Goal: Task Accomplishment & Management: Complete application form

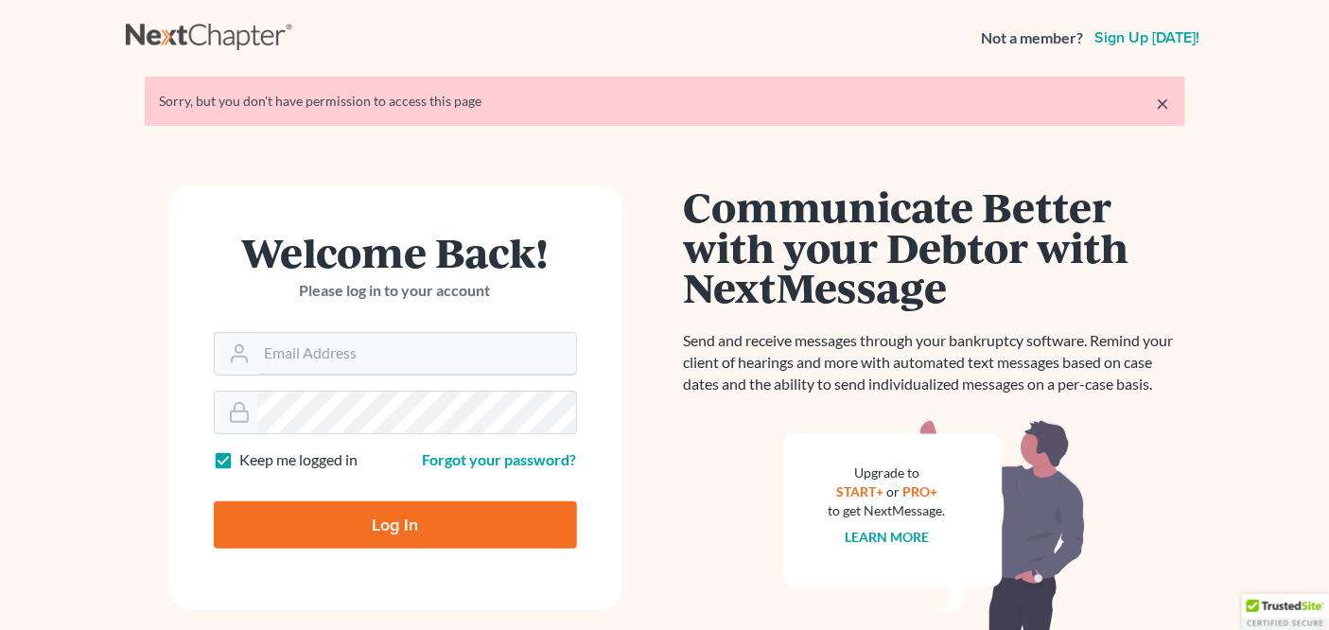
type input "[EMAIL_ADDRESS][DOMAIN_NAME]"
click at [360, 519] on input "Log In" at bounding box center [395, 524] width 363 height 47
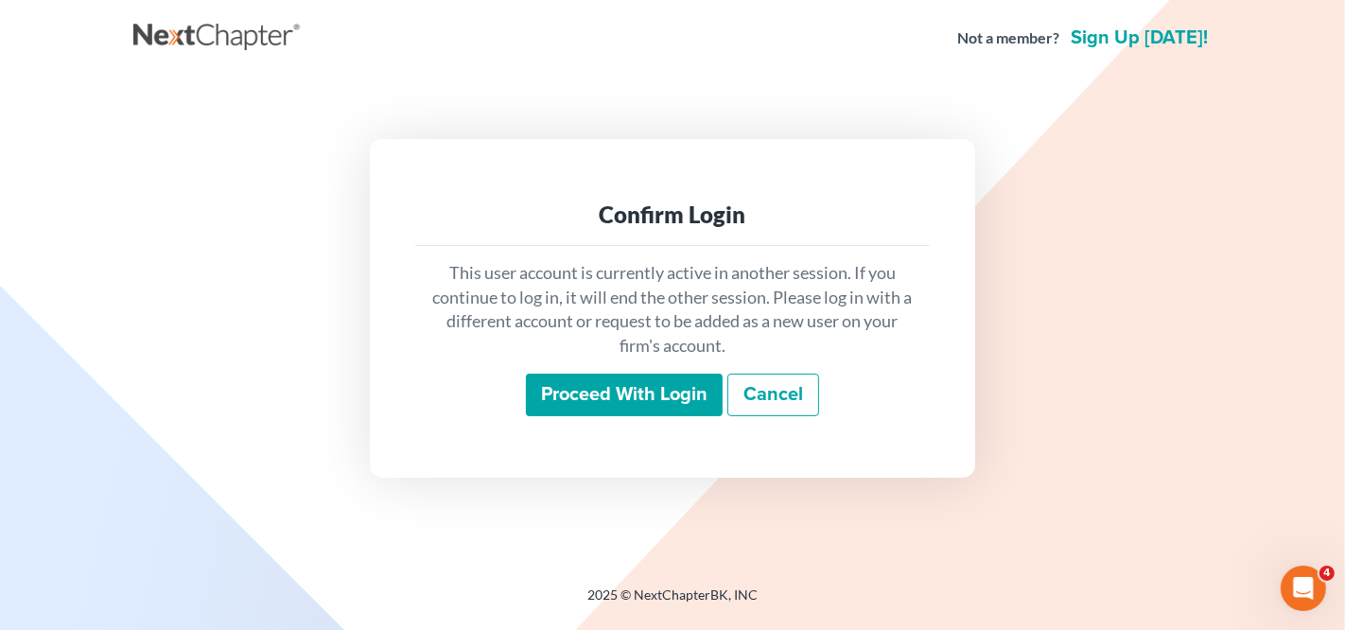
click at [661, 399] on input "Proceed with login" at bounding box center [624, 396] width 197 height 44
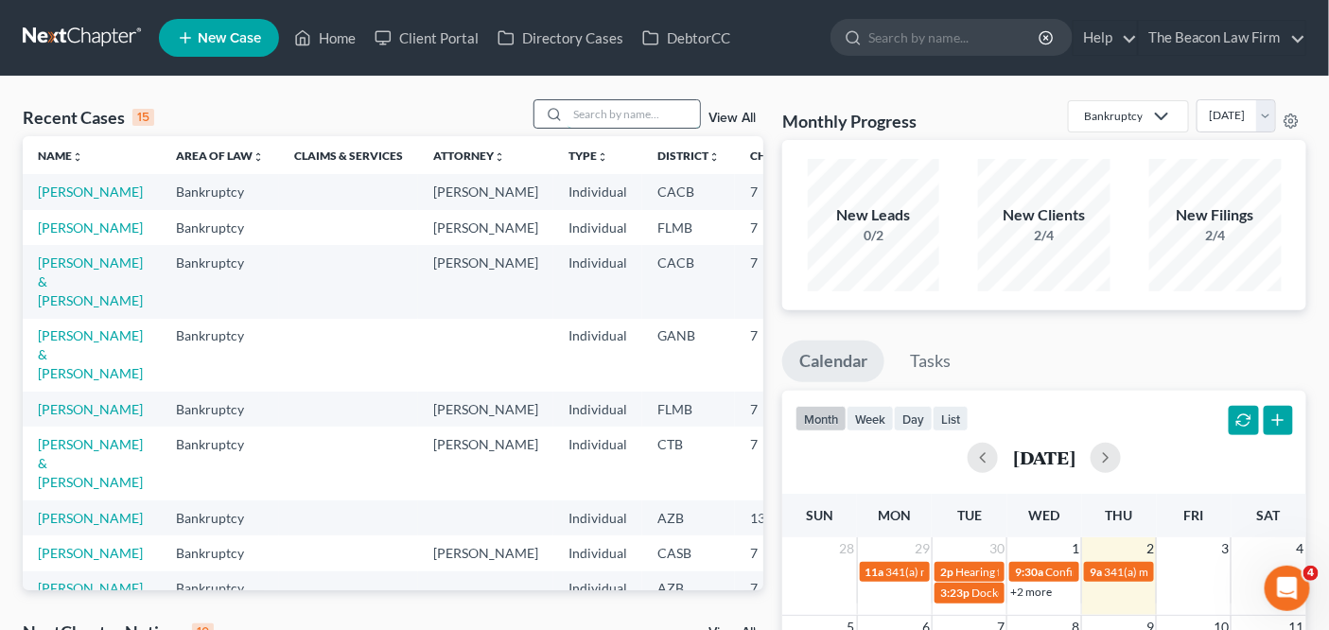
click at [627, 113] on input "search" at bounding box center [633, 113] width 132 height 27
type input "ruben"
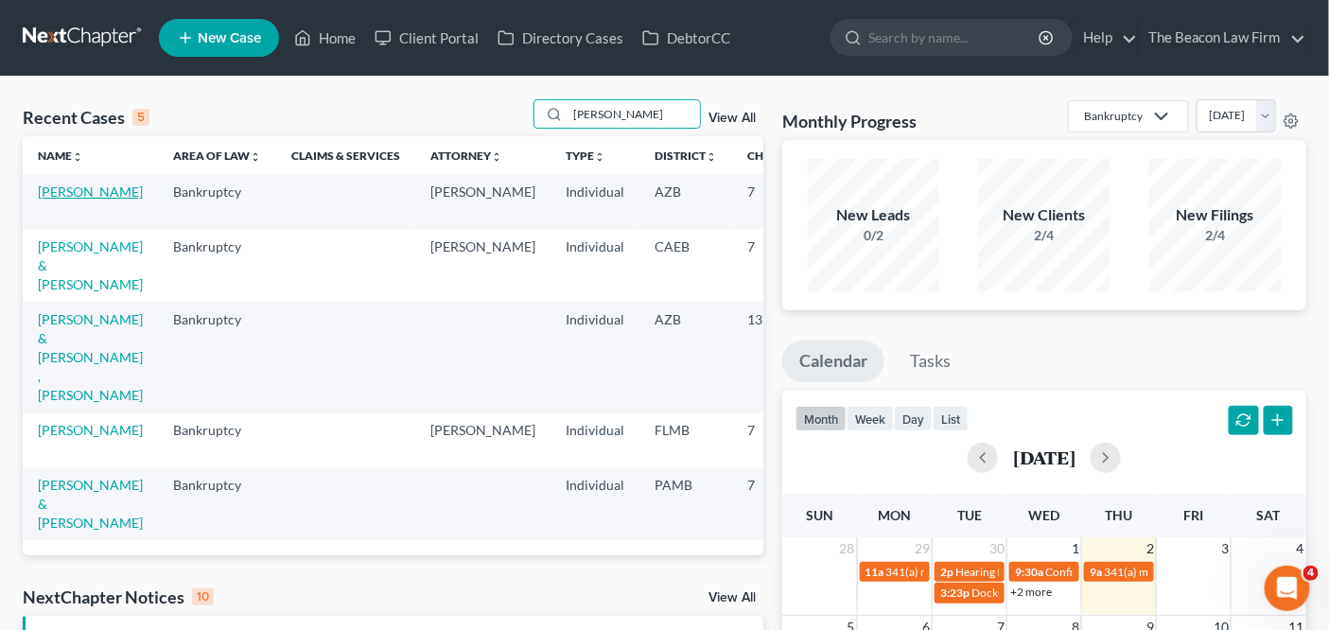
click at [66, 200] on link "[PERSON_NAME]" at bounding box center [90, 191] width 105 height 16
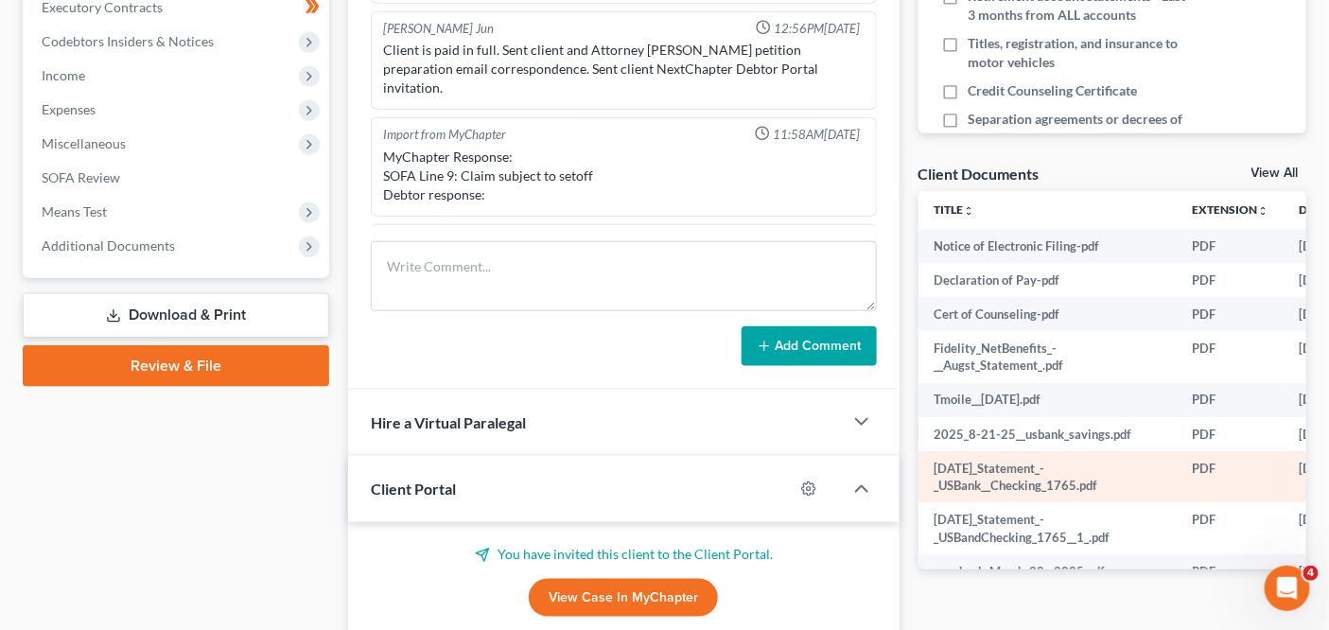
scroll to position [566, 0]
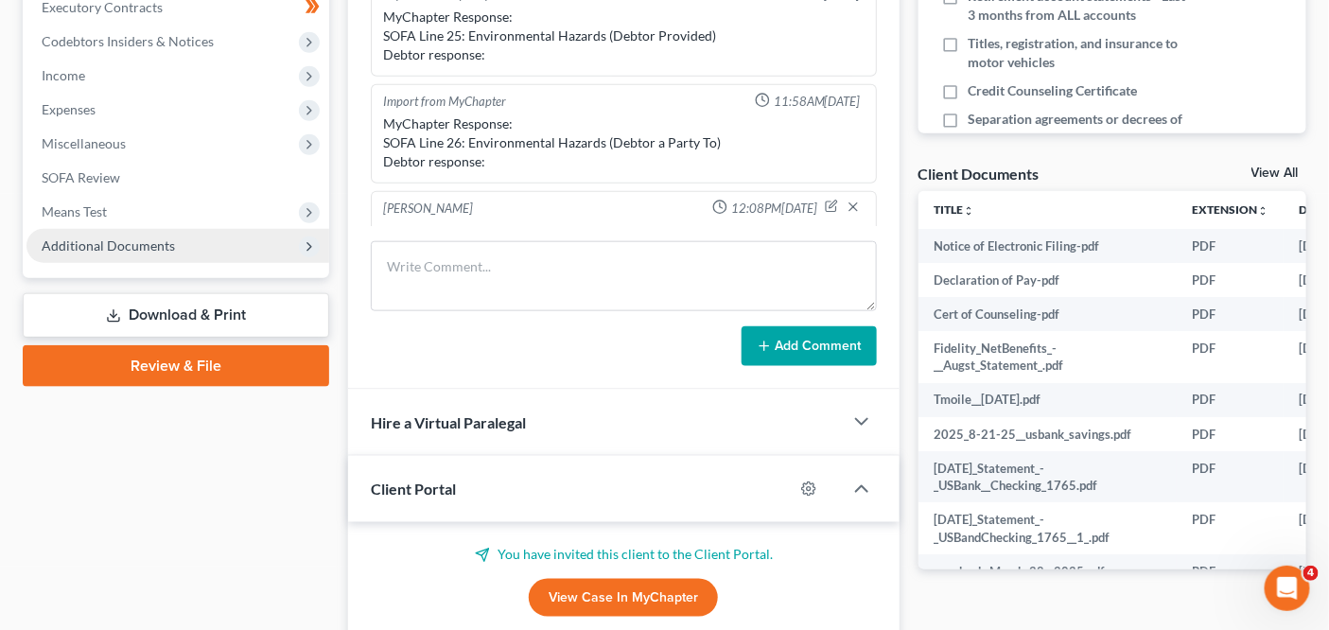
click at [221, 256] on span "Additional Documents" at bounding box center [177, 246] width 303 height 34
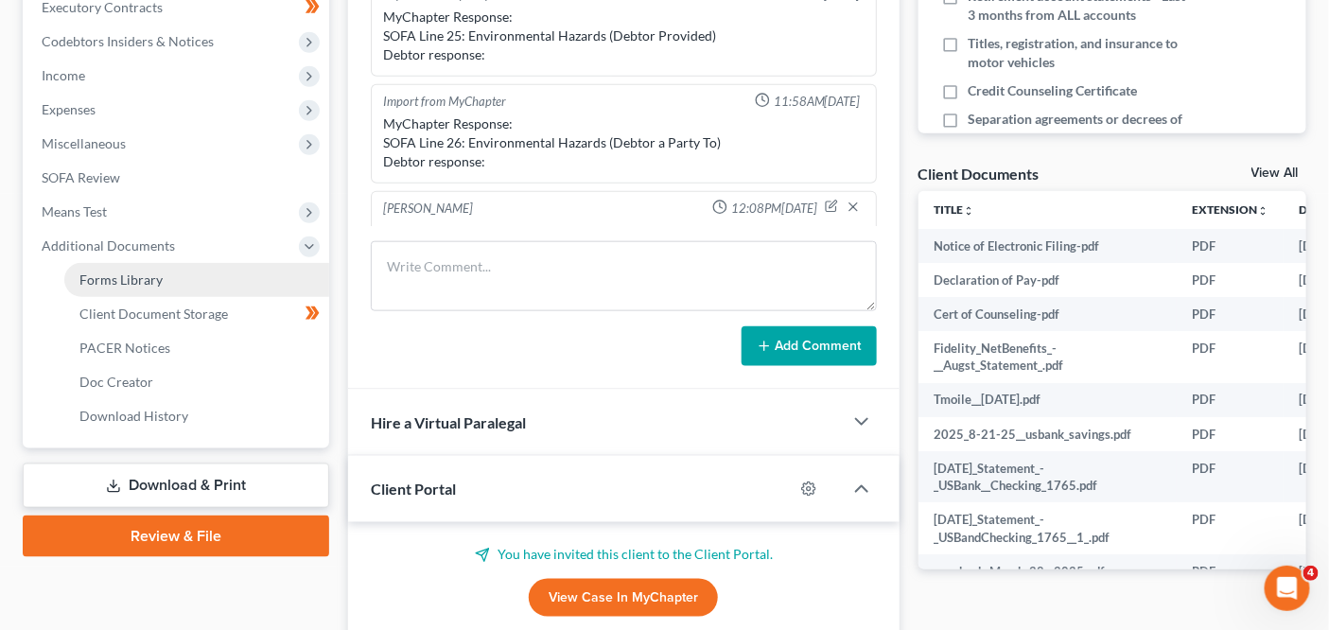
click at [197, 286] on link "Forms Library" at bounding box center [196, 280] width 265 height 34
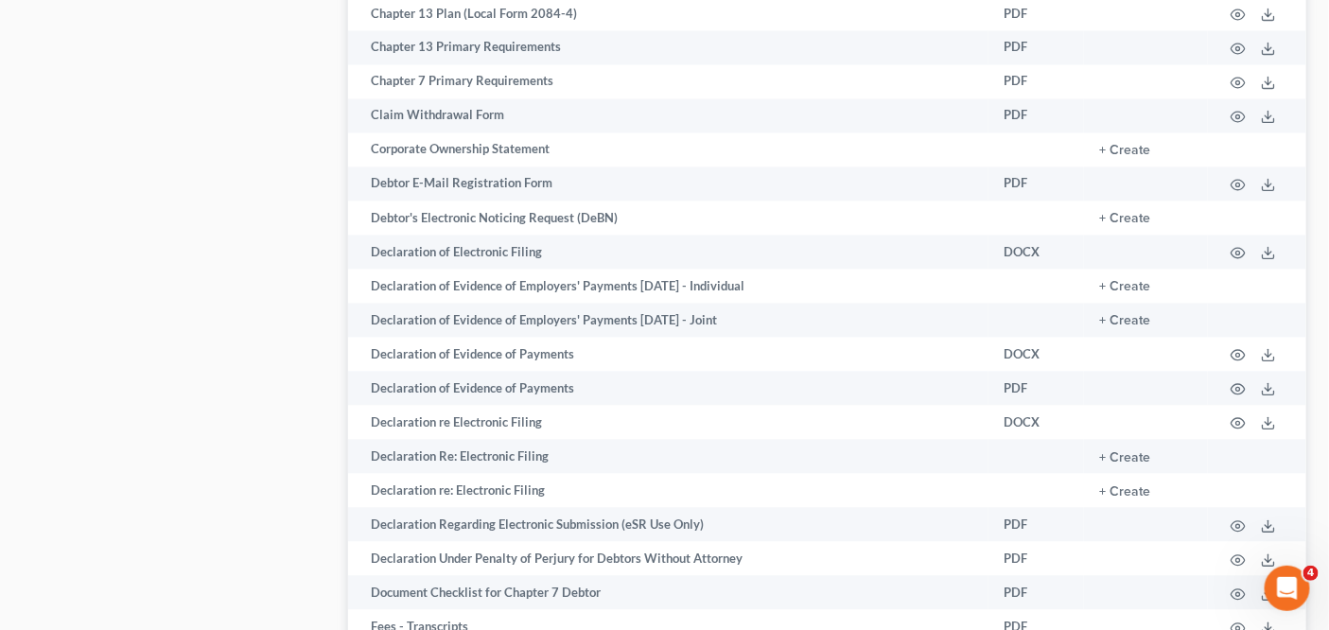
scroll to position [1216, 0]
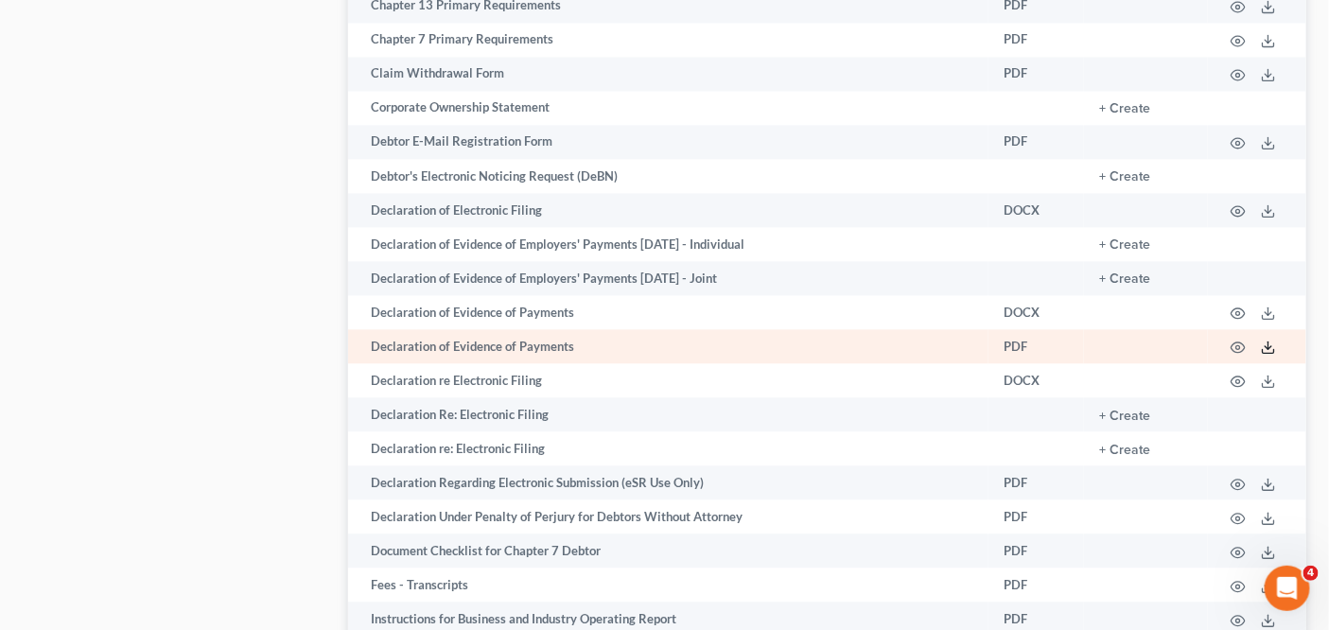
click at [1262, 340] on icon at bounding box center [1268, 347] width 15 height 15
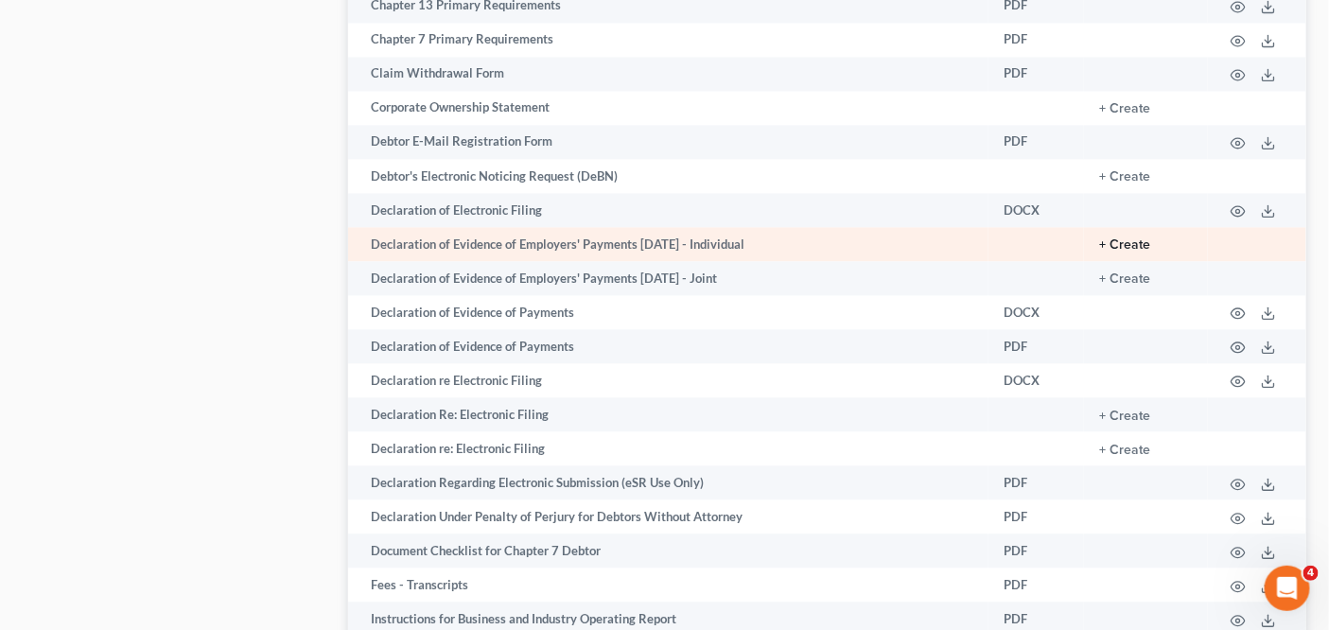
click at [1142, 247] on button "+ Create" at bounding box center [1124, 244] width 51 height 13
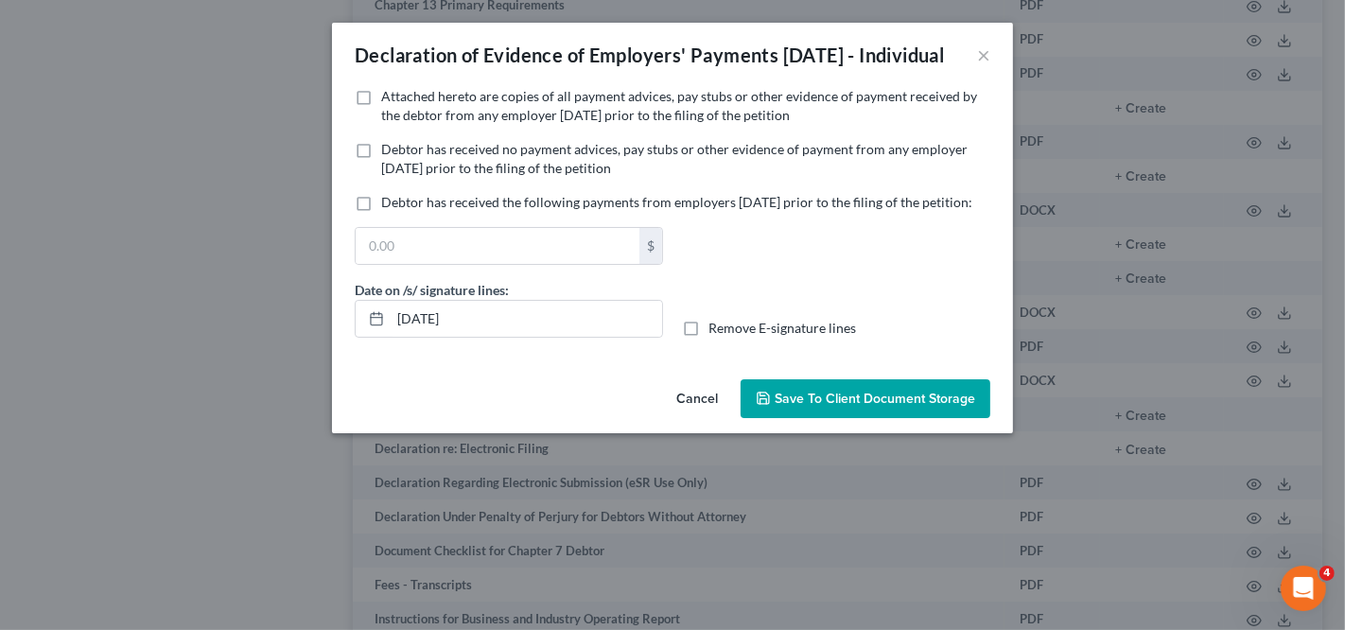
click at [427, 176] on span "Debtor has received no payment advices, pay stubs or other evidence of payment …" at bounding box center [674, 158] width 586 height 35
click at [401, 152] on input "Debtor has received no payment advices, pay stubs or other evidence of payment …" at bounding box center [395, 146] width 12 height 12
click at [427, 176] on span "Debtor has received no payment advices, pay stubs or other evidence of payment …" at bounding box center [674, 158] width 586 height 35
click at [401, 152] on input "Debtor has received no payment advices, pay stubs or other evidence of payment …" at bounding box center [395, 146] width 12 height 12
checkbox input "false"
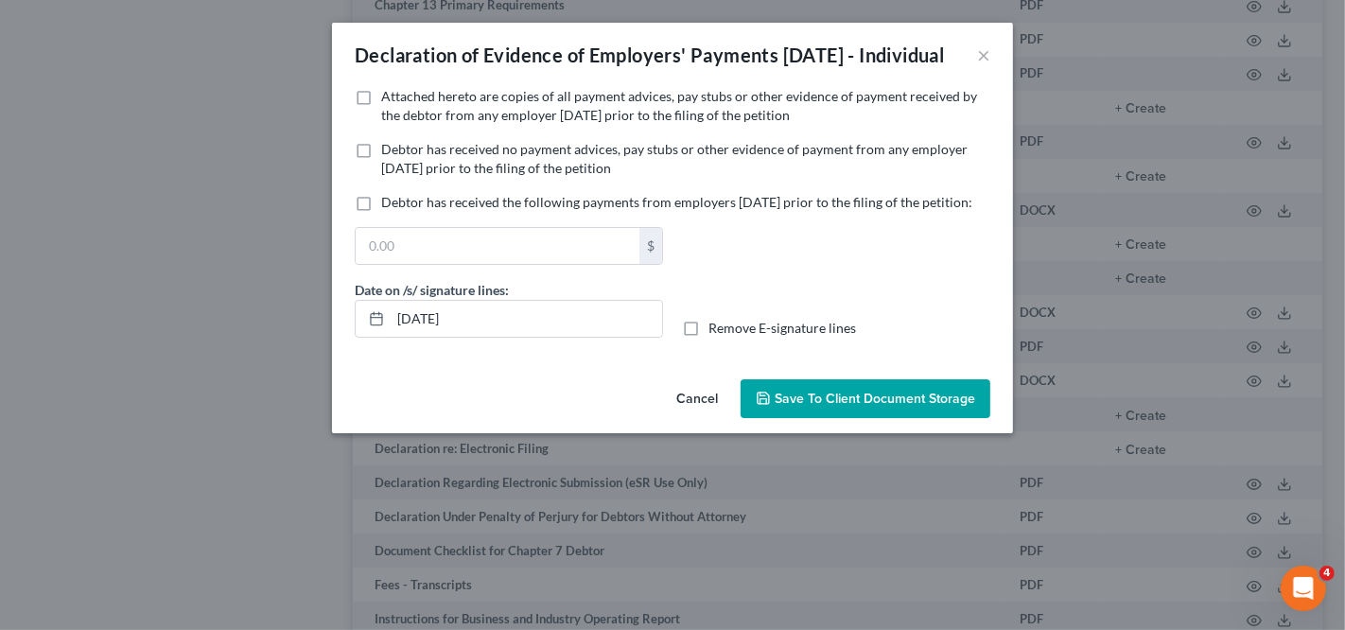
click at [423, 210] on span "Debtor has received the following payments from employers within 60 days prior …" at bounding box center [676, 202] width 591 height 16
click at [401, 205] on input "Debtor has received the following payments from employers within 60 days prior …" at bounding box center [395, 199] width 12 height 12
checkbox input "true"
click at [532, 337] on input "10/02/2025" at bounding box center [526, 319] width 271 height 36
click at [418, 337] on input "10/02/2025" at bounding box center [526, 319] width 271 height 36
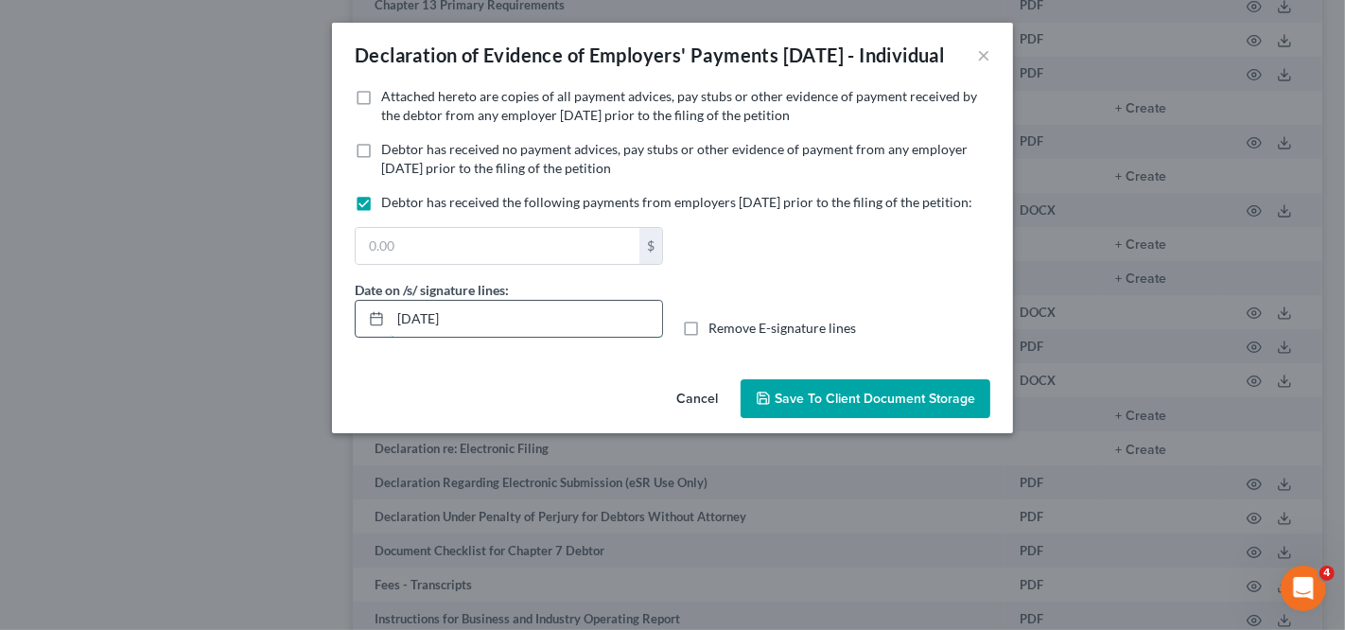
click at [408, 337] on input "10/02/2025" at bounding box center [526, 319] width 271 height 36
click at [409, 337] on input "10/02/2025" at bounding box center [526, 319] width 271 height 36
click at [537, 337] on input "10/02/2025" at bounding box center [526, 319] width 271 height 36
click at [483, 264] on input "text" at bounding box center [498, 246] width 284 height 36
click at [409, 337] on input "10/02/2025" at bounding box center [526, 319] width 271 height 36
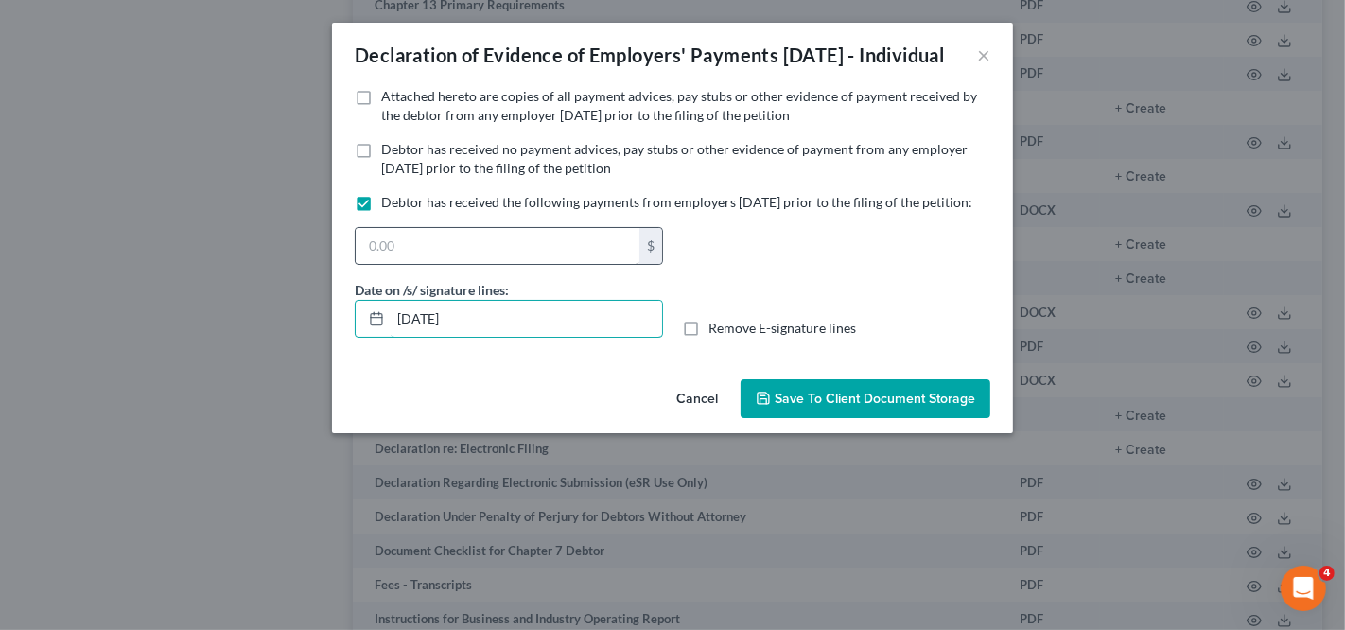
type input "09/30/2025"
click at [499, 264] on input "text" at bounding box center [498, 246] width 284 height 36
type input "8,454.29"
click at [776, 407] on span "Save to Client Document Storage" at bounding box center [875, 399] width 201 height 16
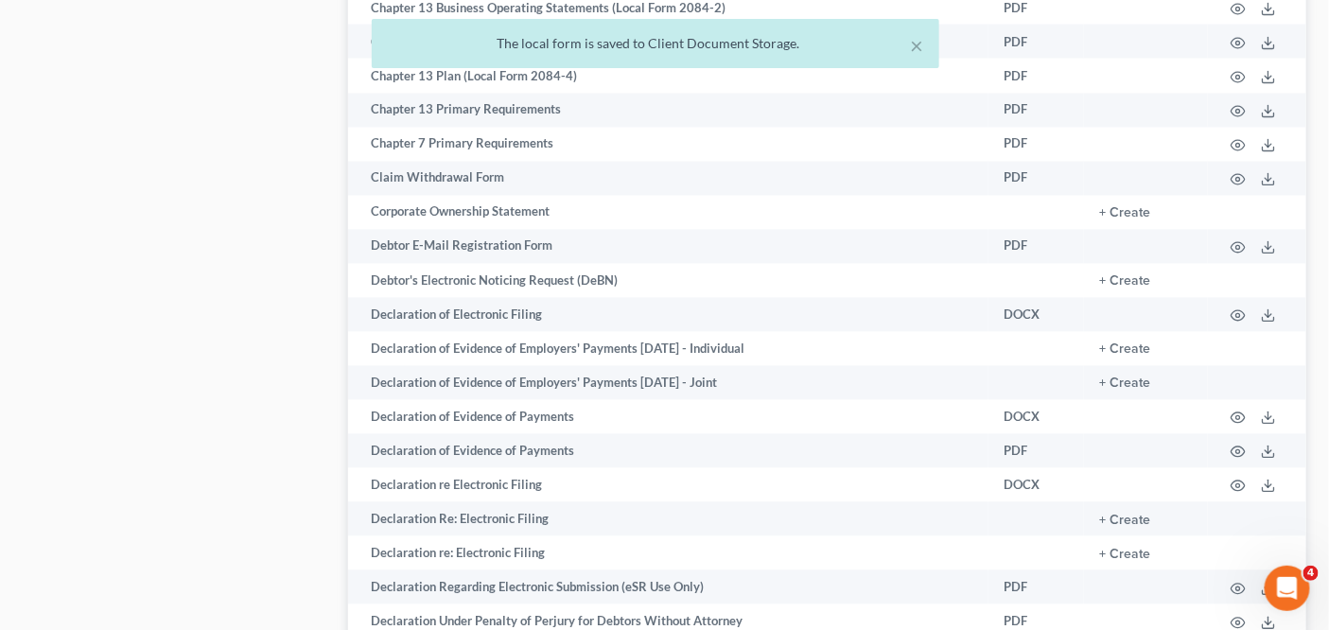
scroll to position [0, 0]
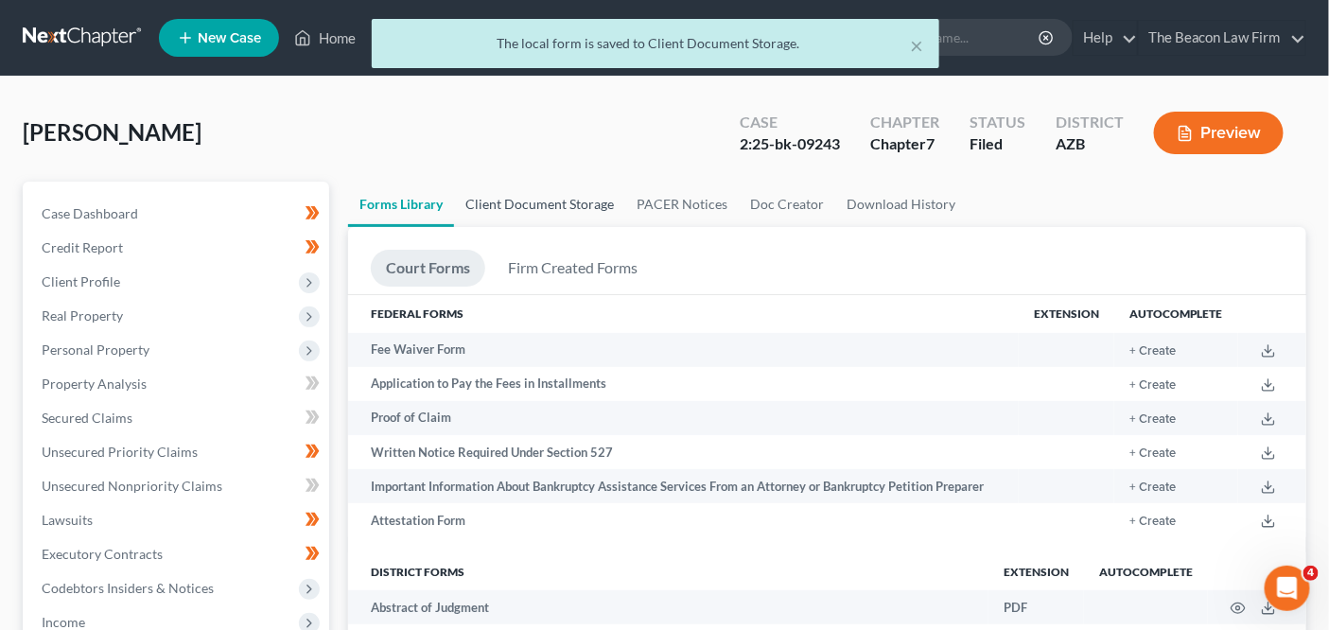
click at [526, 221] on link "Client Document Storage" at bounding box center [539, 204] width 171 height 45
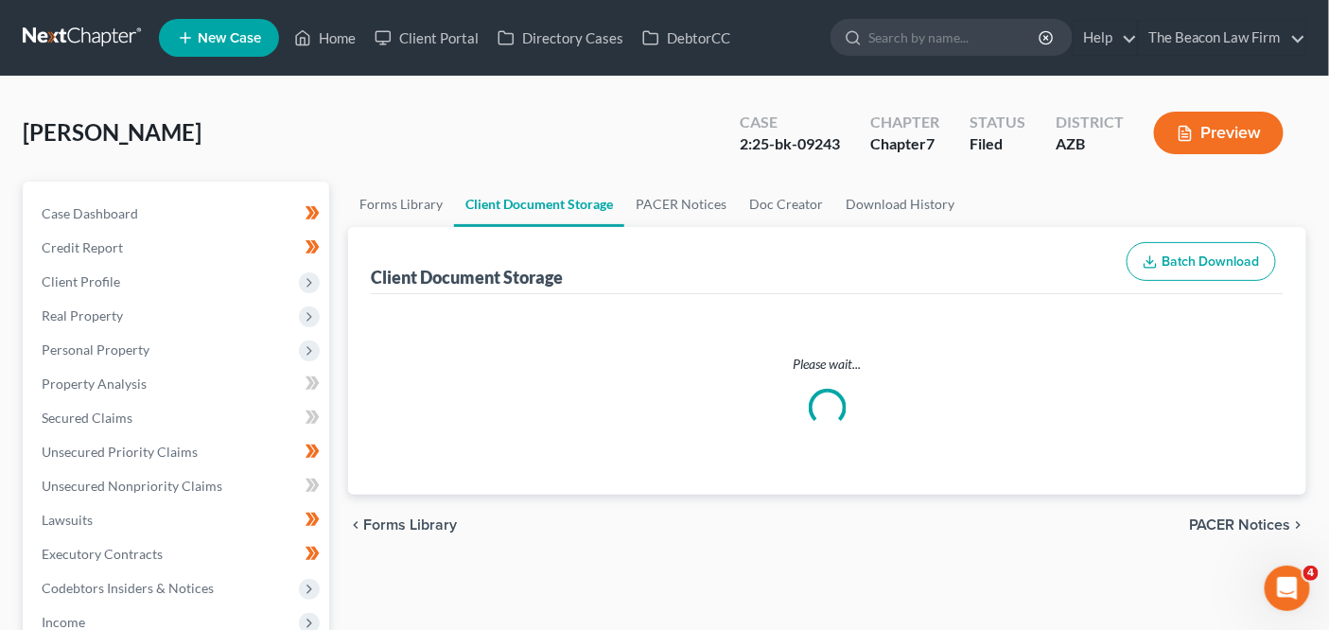
select select "14"
select select "18"
select select "28"
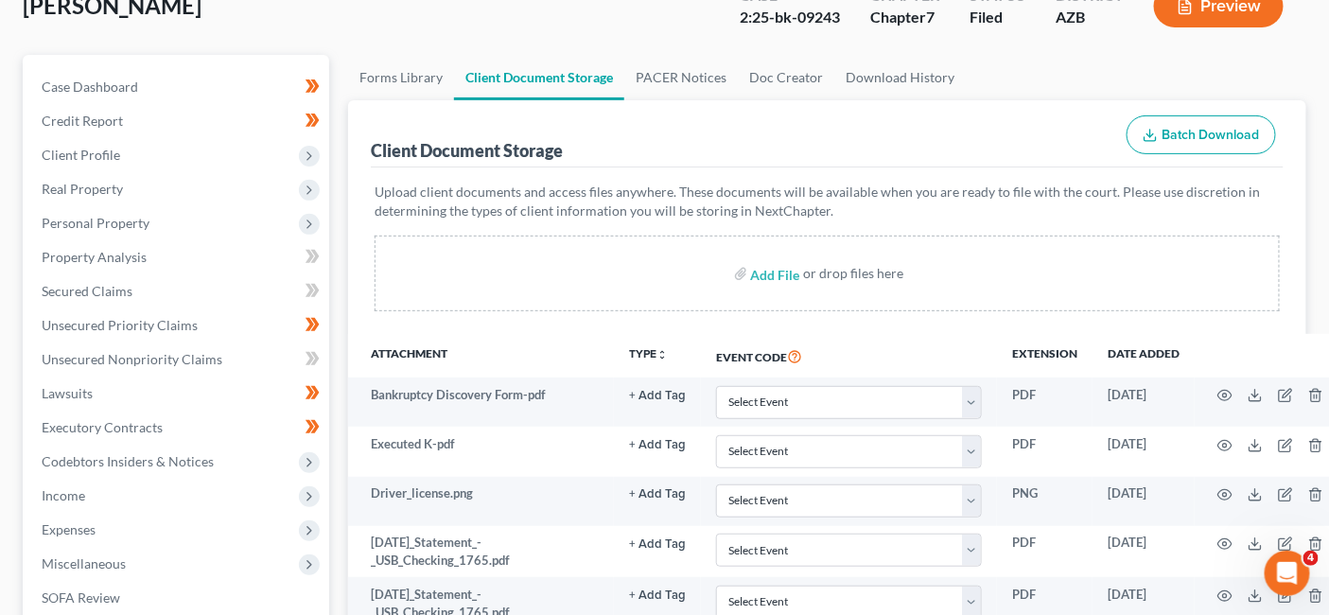
scroll to position [2323, 0]
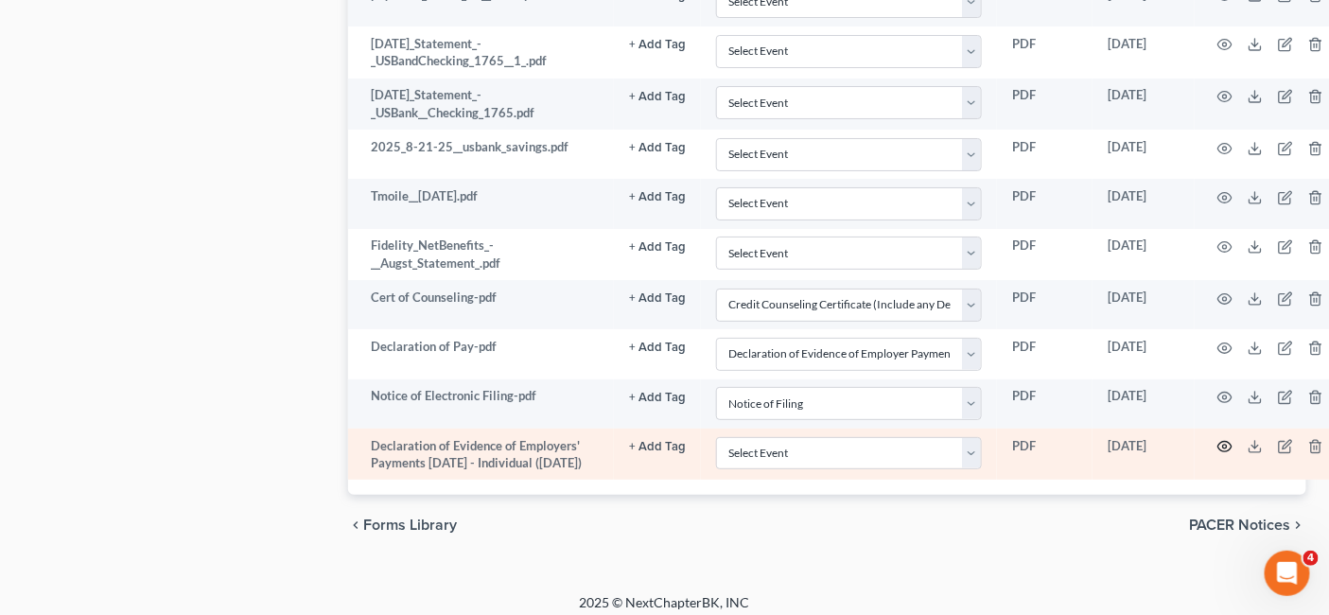
click at [1223, 445] on circle "button" at bounding box center [1225, 447] width 4 height 4
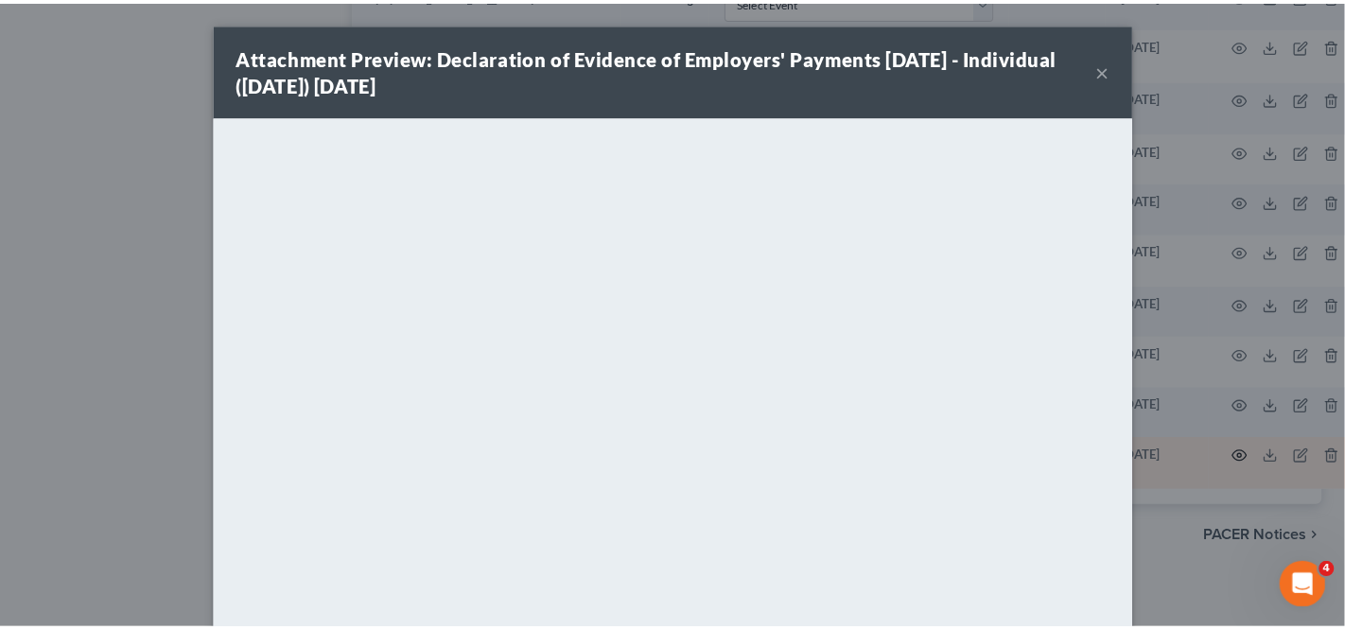
scroll to position [2308, 0]
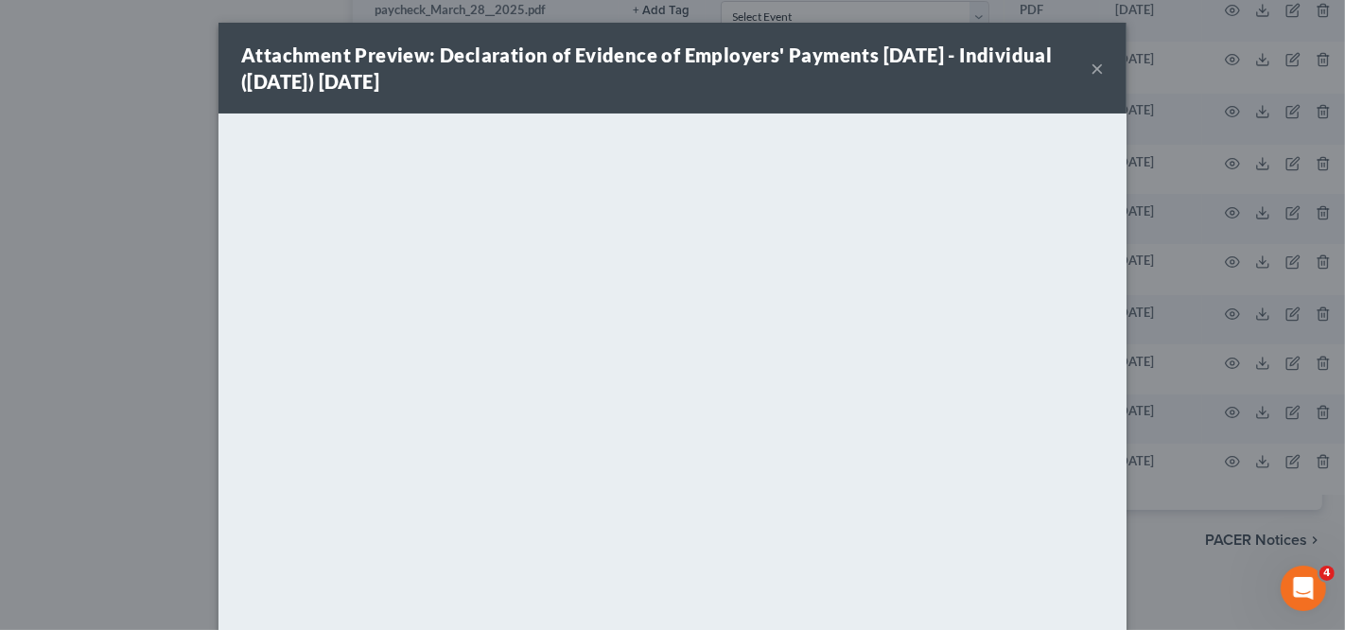
click at [1094, 69] on button "×" at bounding box center [1096, 68] width 13 height 23
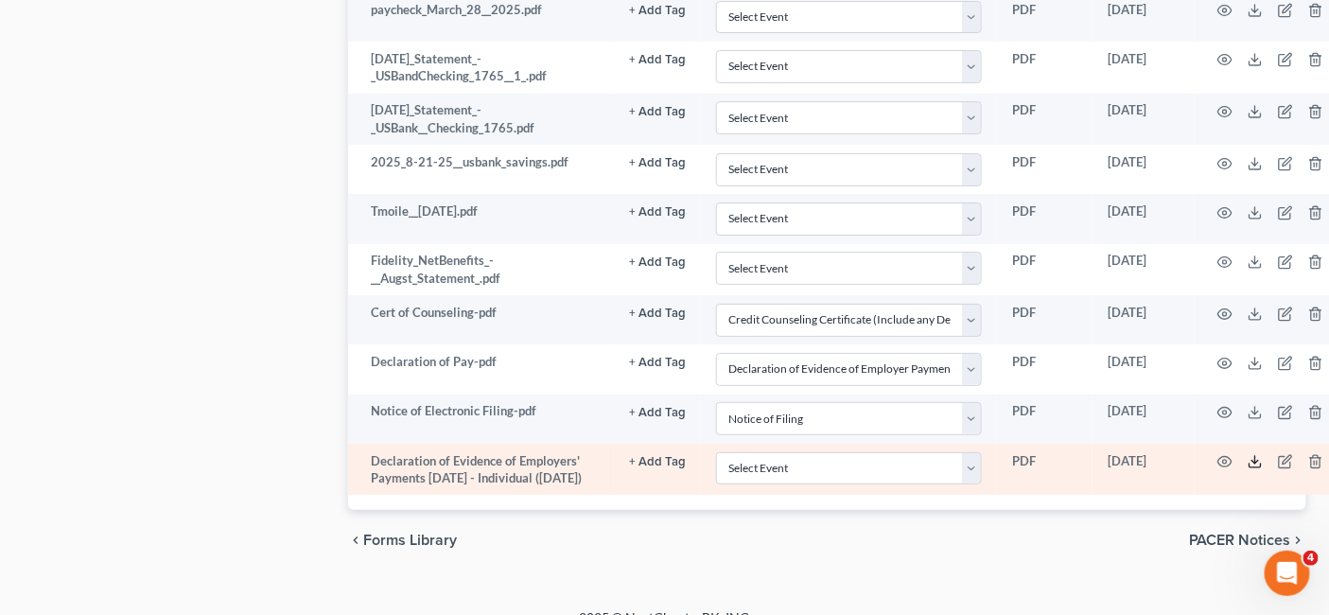
click at [1255, 456] on line at bounding box center [1255, 460] width 0 height 8
click at [1310, 454] on icon "button" at bounding box center [1315, 461] width 15 height 15
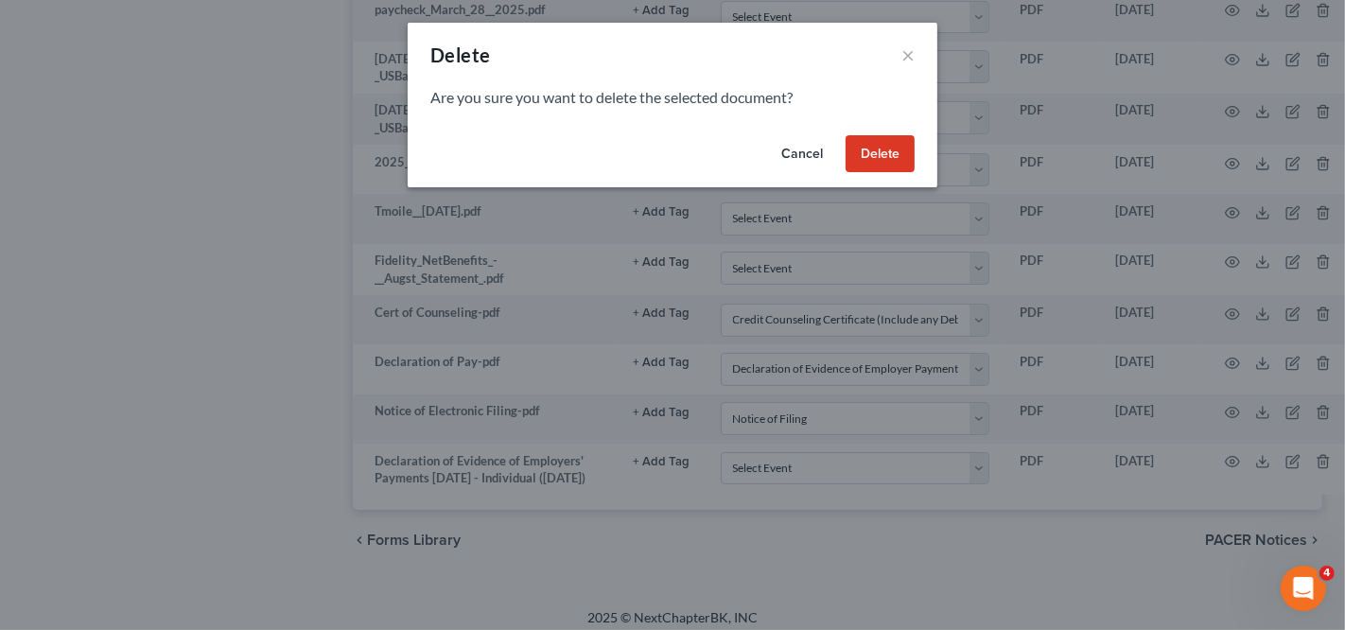
click at [885, 151] on button "Delete" at bounding box center [880, 154] width 69 height 38
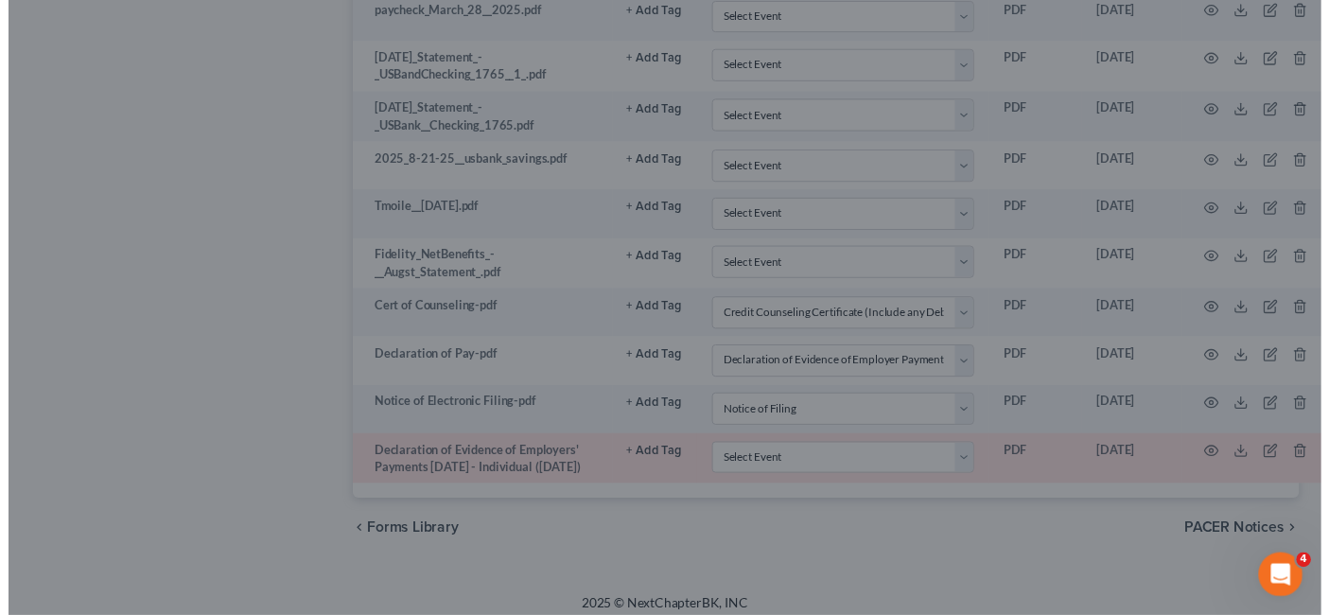
scroll to position [2238, 0]
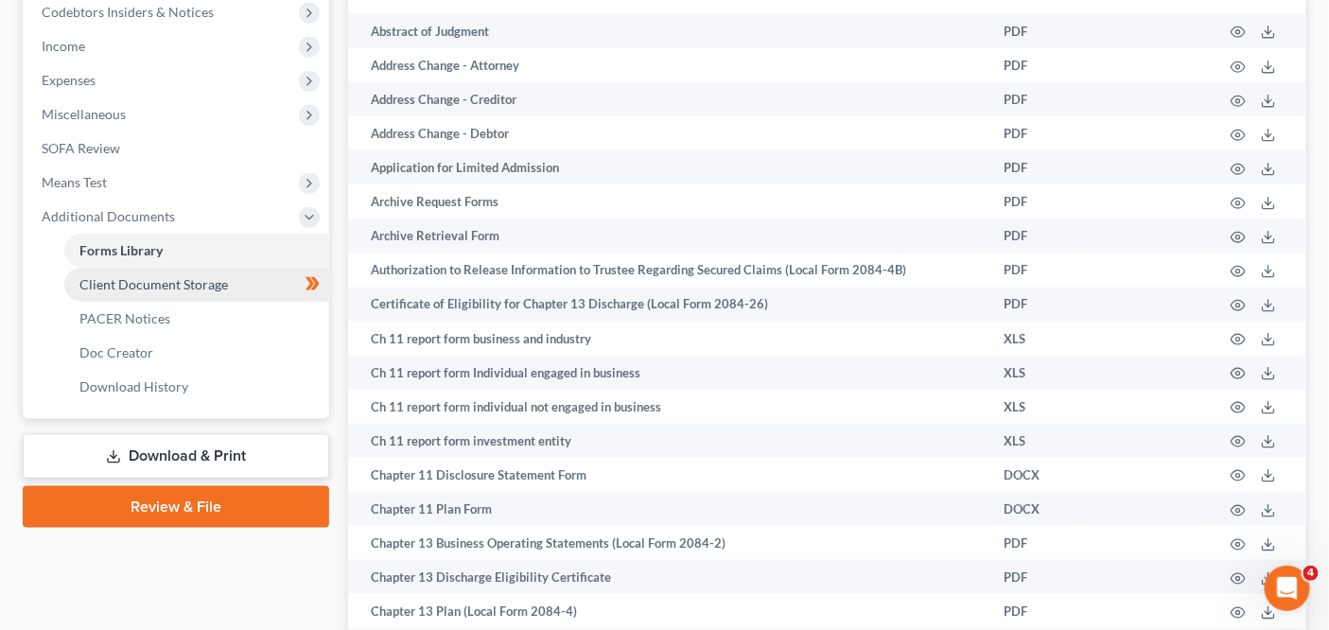
click at [184, 293] on link "Client Document Storage" at bounding box center [196, 285] width 265 height 34
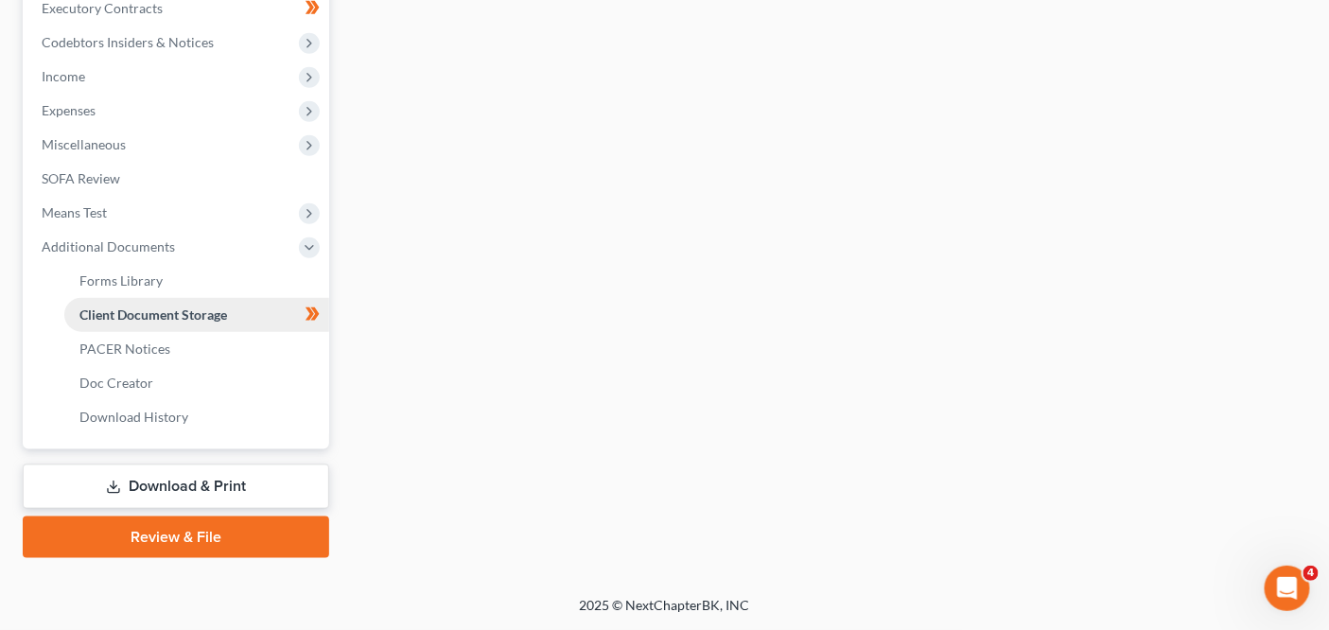
scroll to position [514, 0]
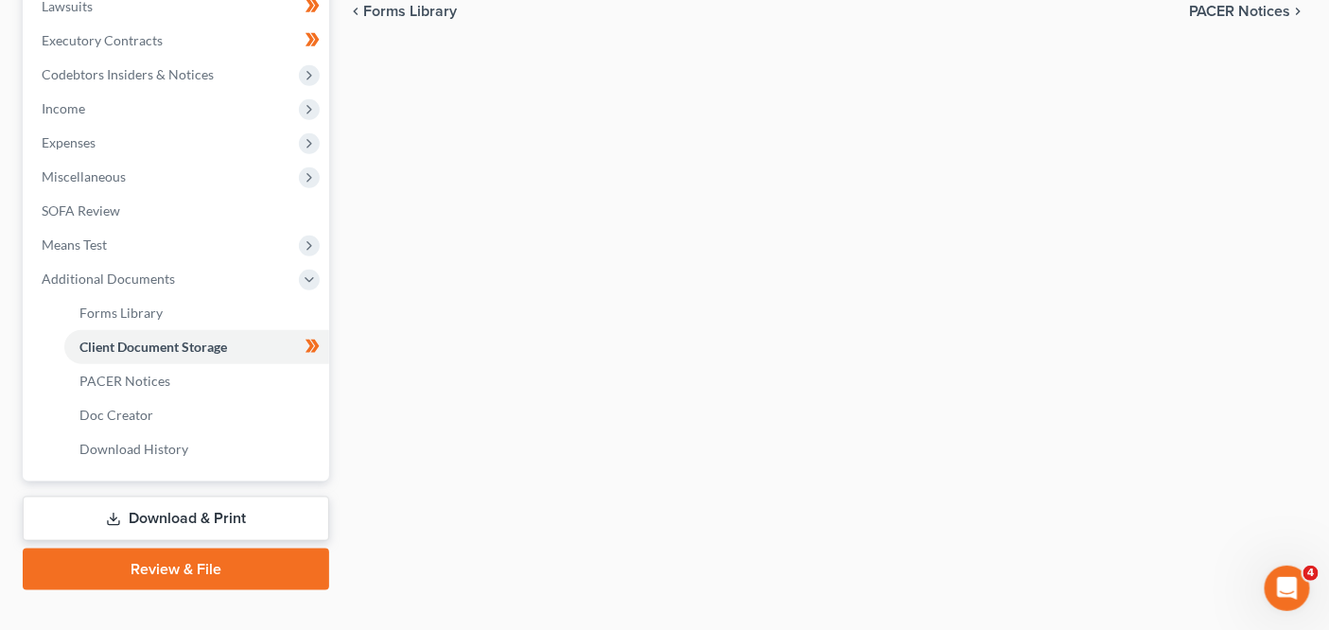
select select "14"
select select "18"
select select "28"
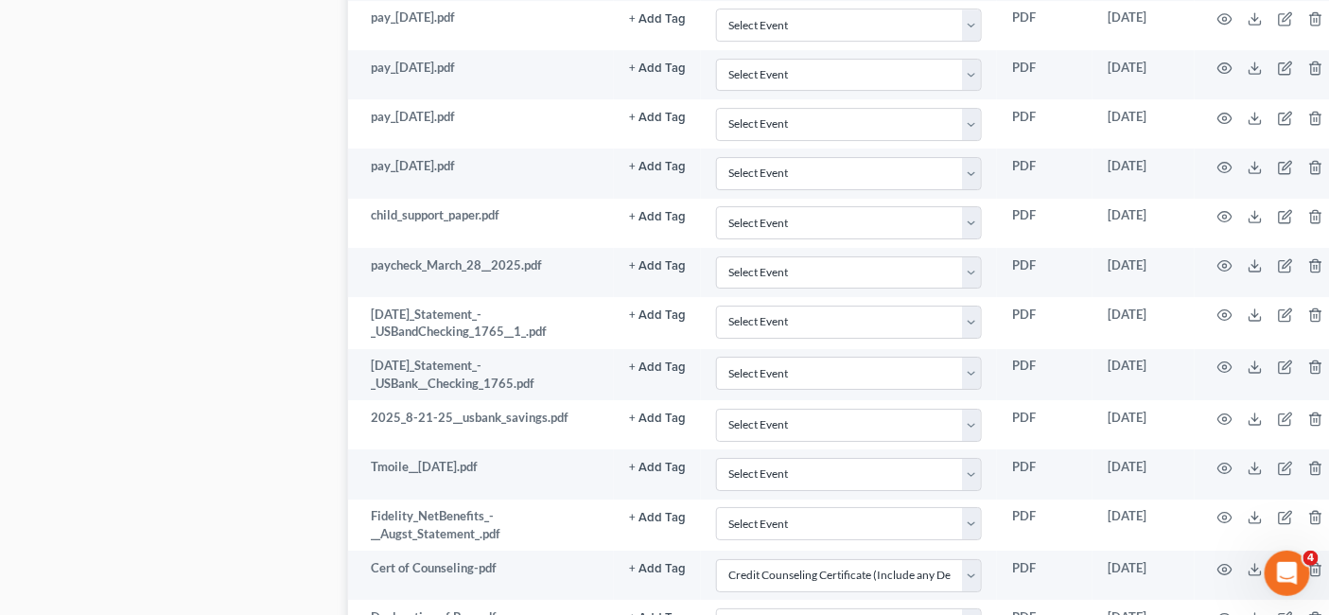
scroll to position [2254, 0]
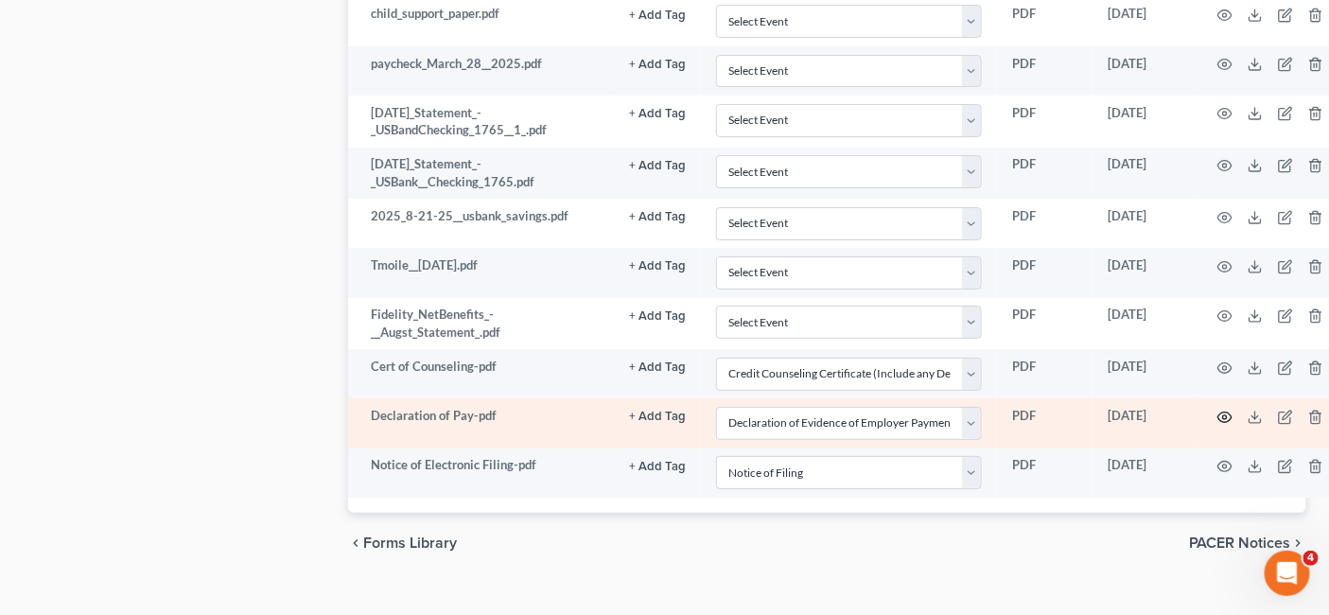
click at [1229, 410] on icon "button" at bounding box center [1224, 417] width 15 height 15
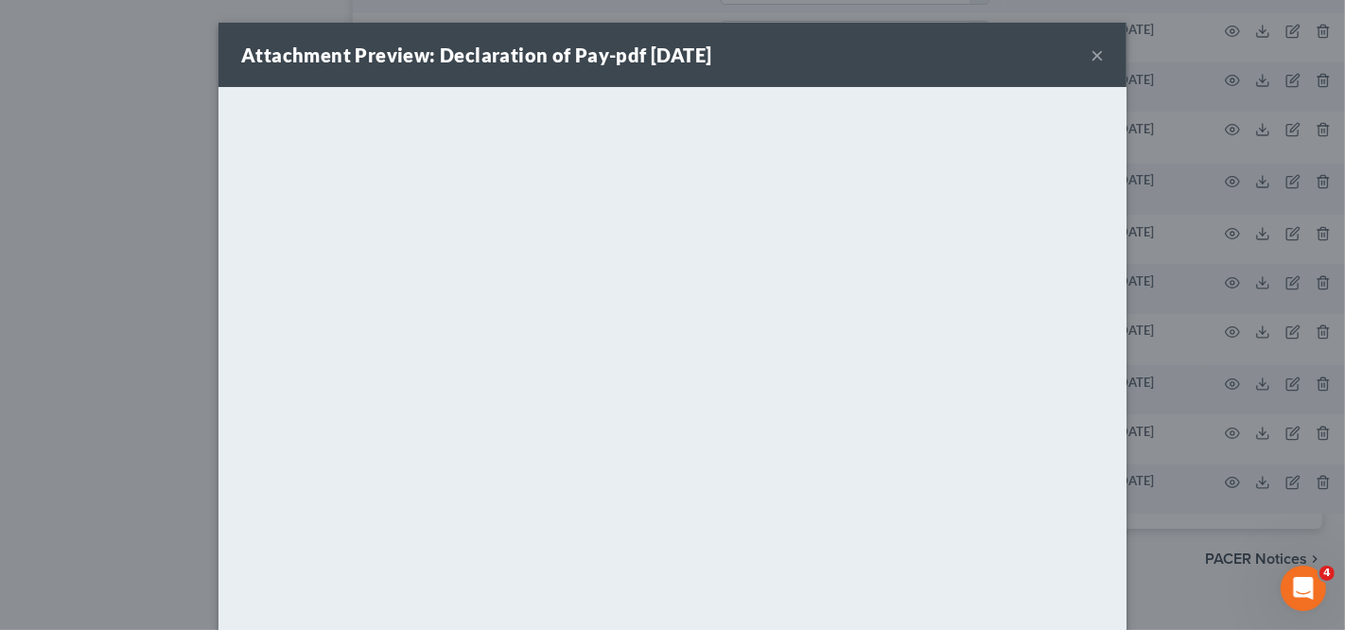
click at [1160, 157] on div "Attachment Preview: Declaration of Pay-pdf 09/30/2025 × <object ng-attr-data='h…" at bounding box center [672, 315] width 1345 height 630
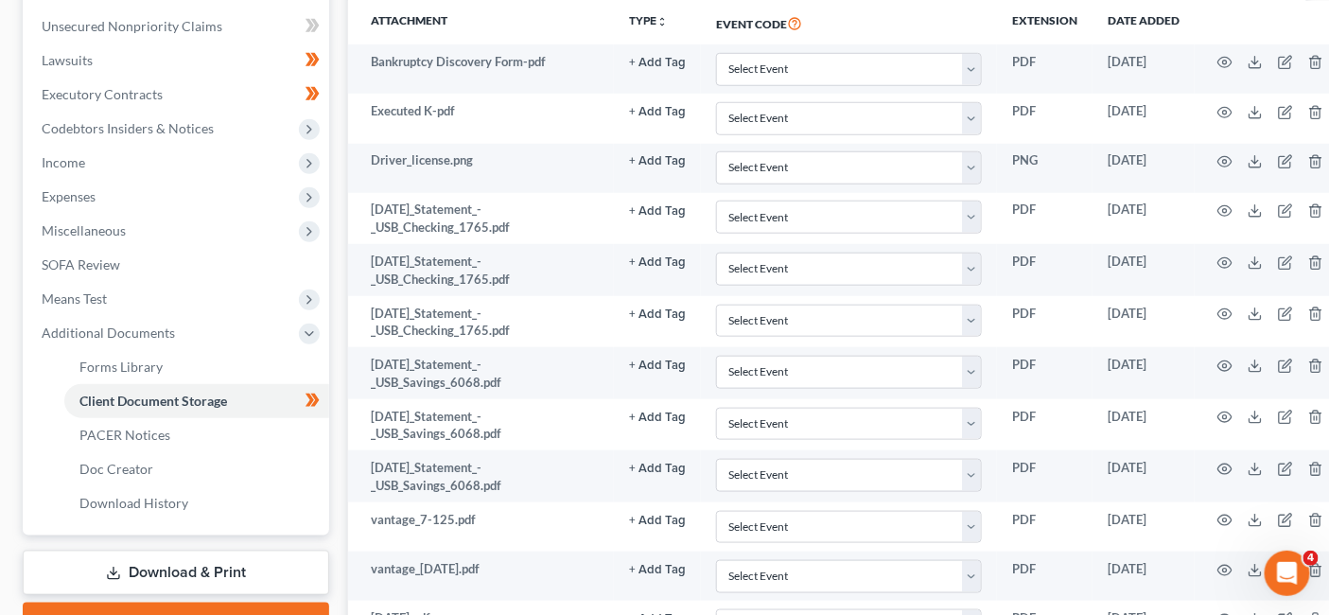
scroll to position [0, 0]
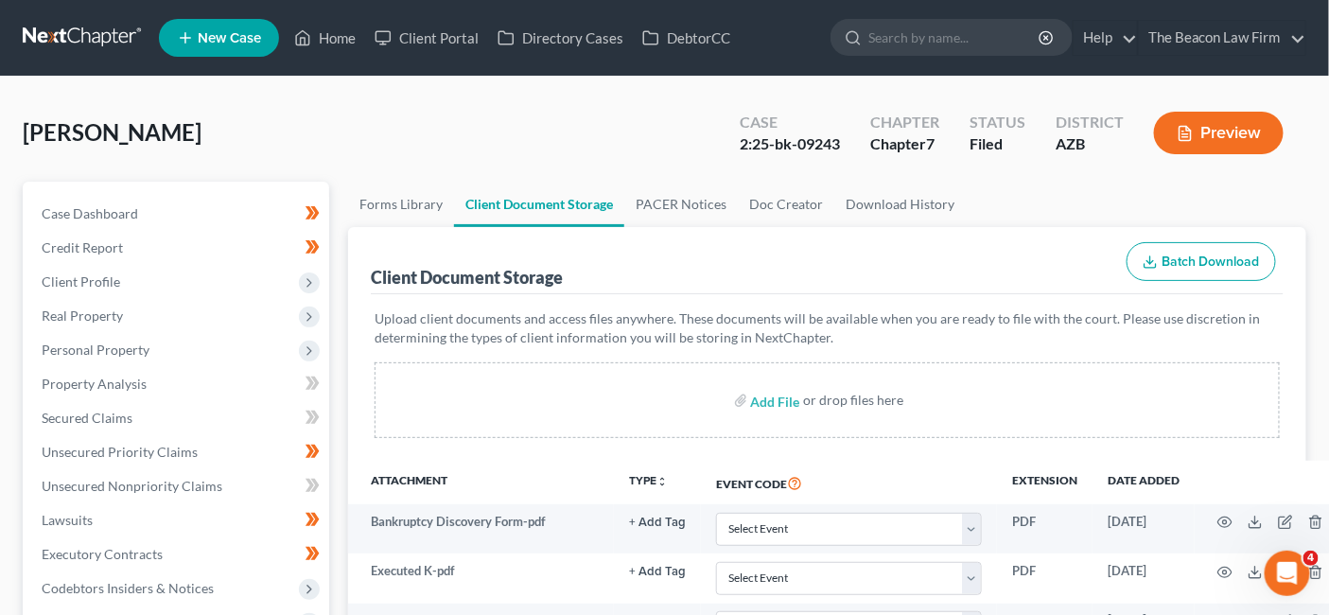
click at [111, 55] on nav "Home New Case Client Portal Directory Cases DebtorCC The Beacon Law Firm prenn@…" at bounding box center [664, 38] width 1329 height 76
click at [111, 51] on link at bounding box center [83, 38] width 121 height 34
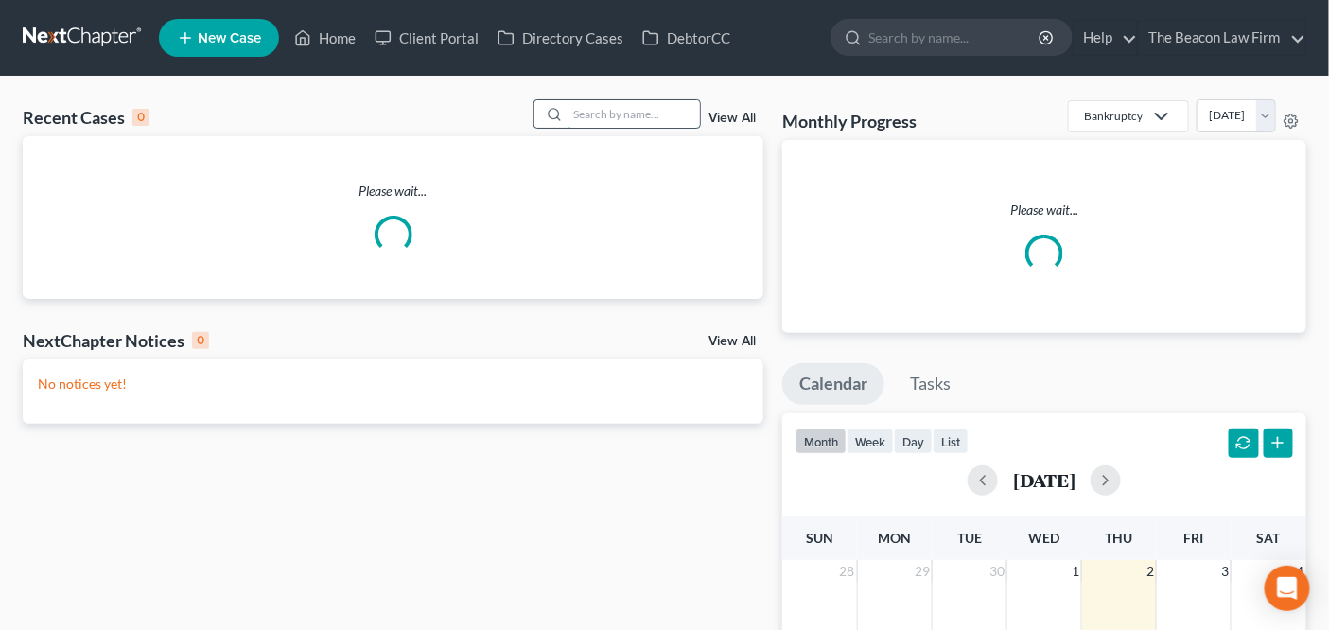
click at [640, 121] on input "search" at bounding box center [633, 113] width 132 height 27
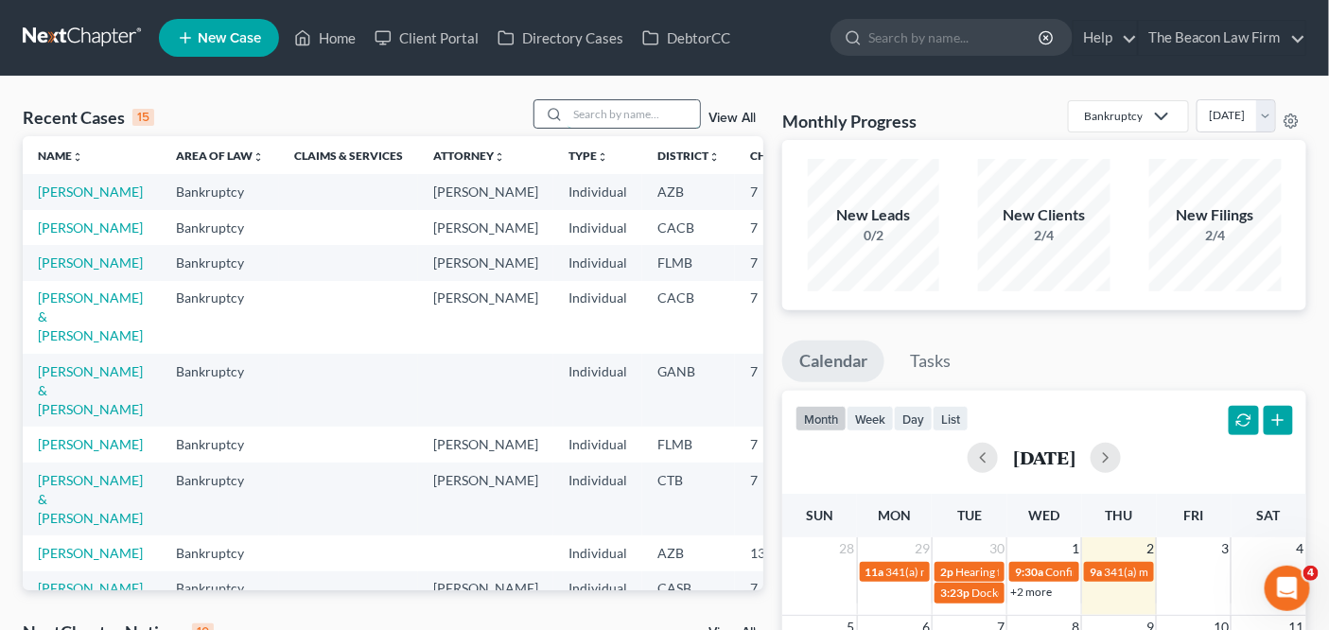
type input "d"
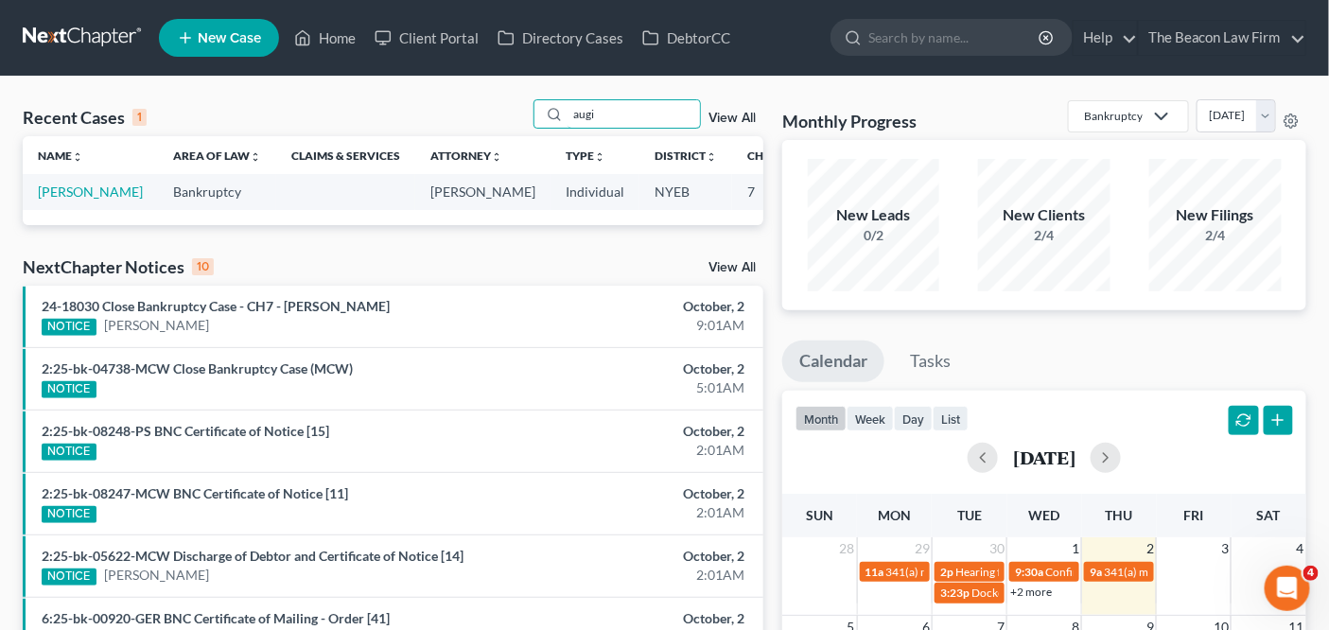
type input "augi"
click at [39, 201] on td "Augi, Christine" at bounding box center [90, 191] width 135 height 35
click at [49, 200] on link "Augi, Christine" at bounding box center [90, 191] width 105 height 16
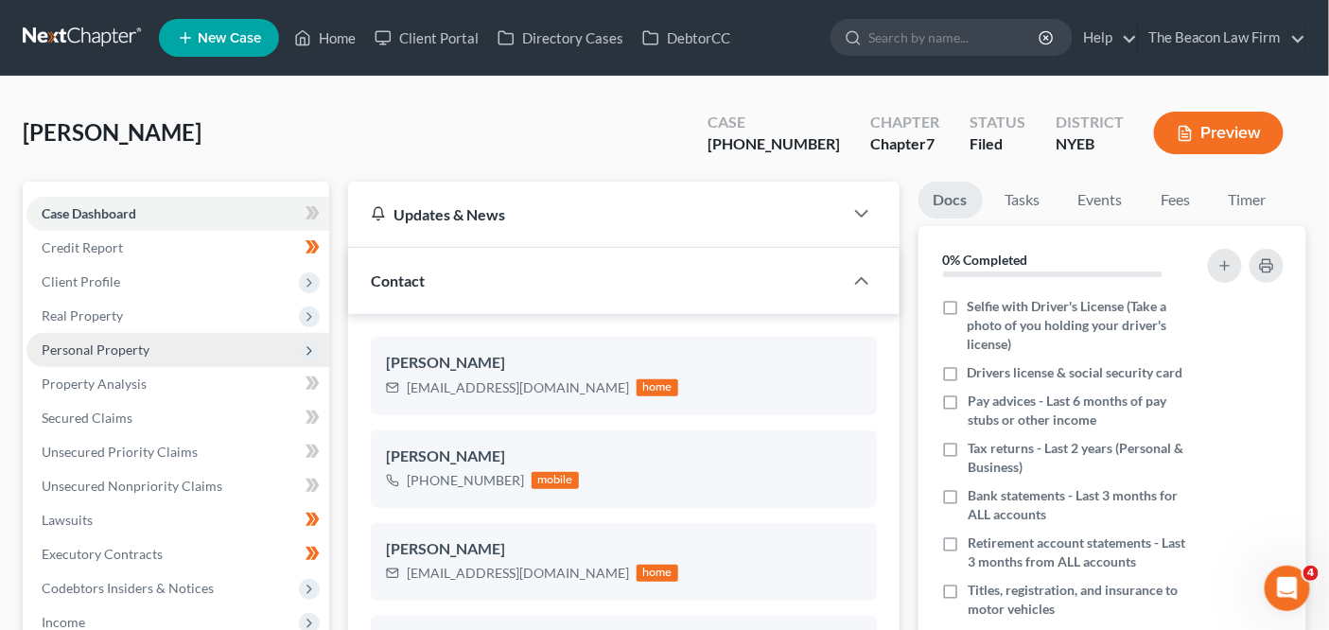
click at [167, 345] on span "Personal Property" at bounding box center [177, 350] width 303 height 34
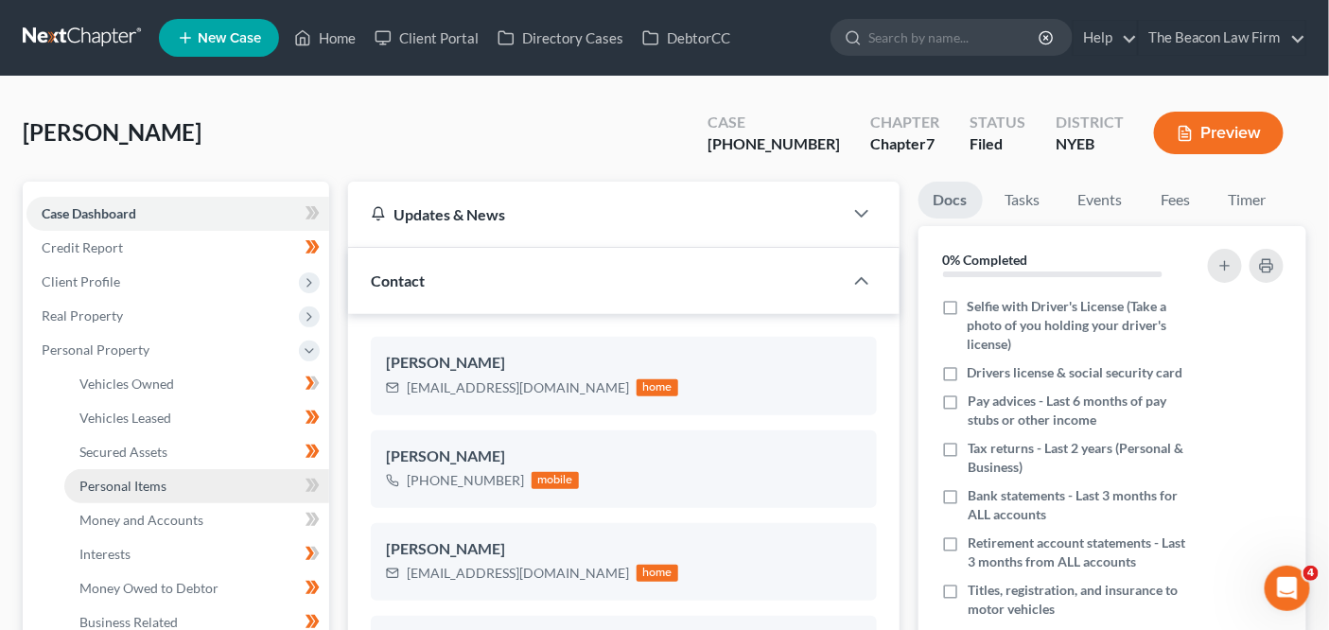
scroll to position [410, 0]
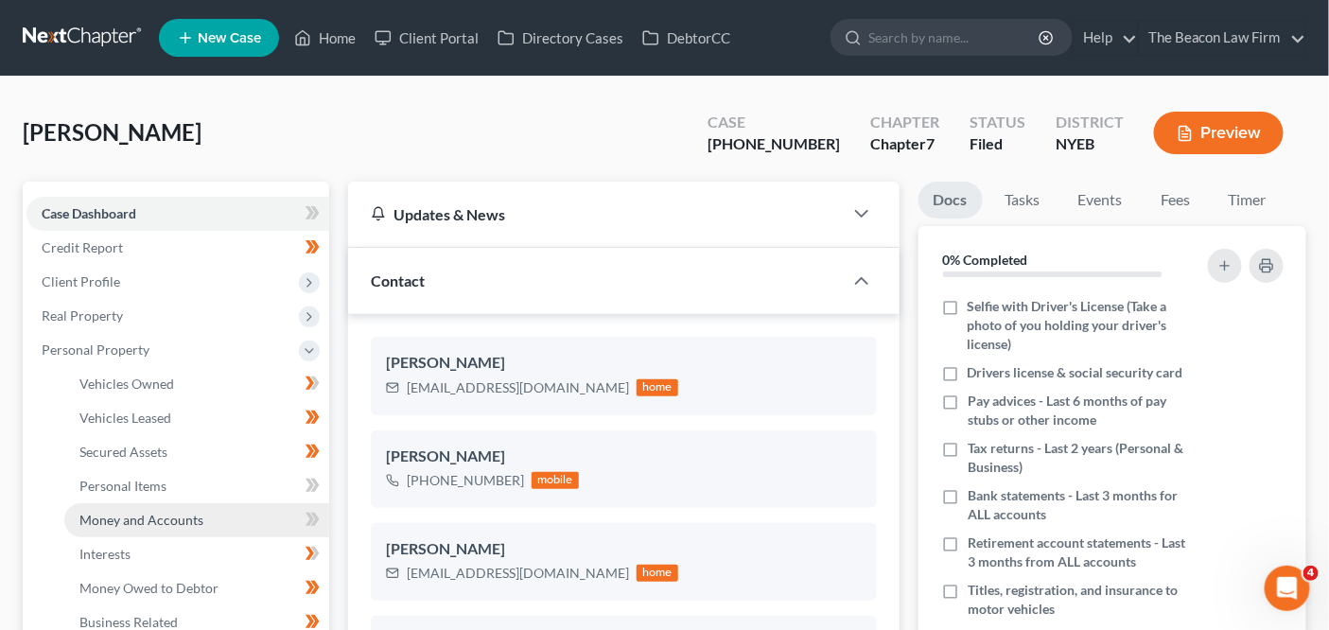
click at [183, 512] on span "Money and Accounts" at bounding box center [141, 520] width 124 height 16
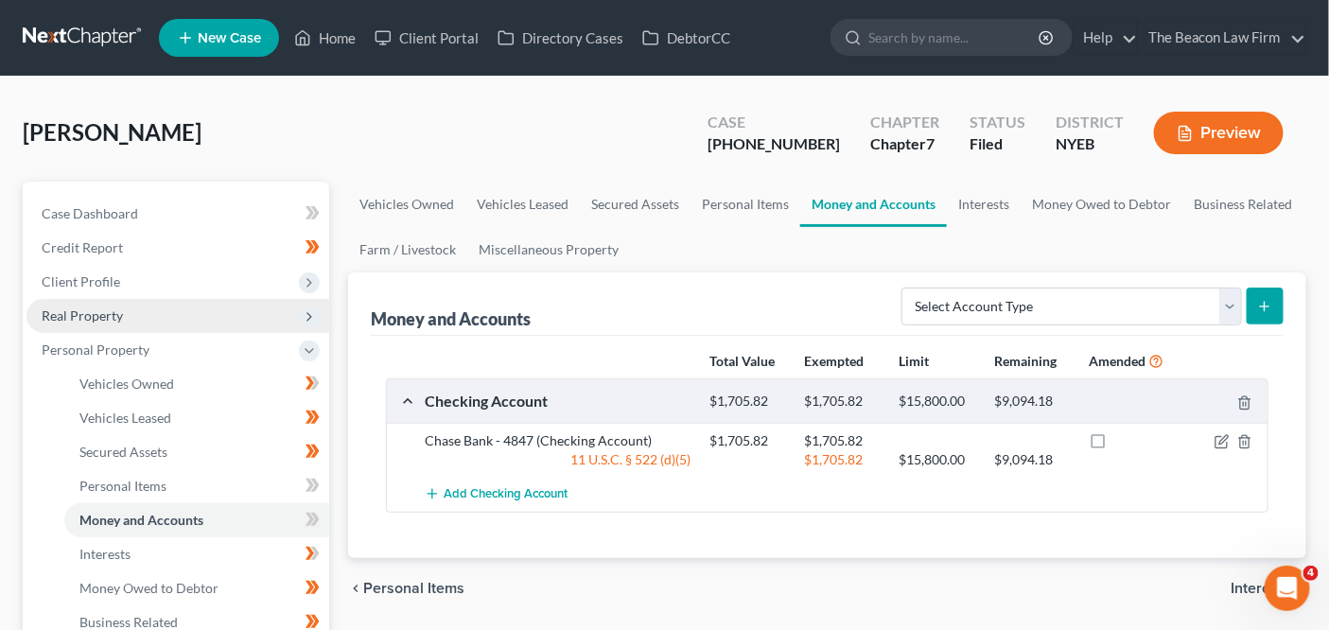
click at [182, 304] on span "Real Property" at bounding box center [177, 316] width 303 height 34
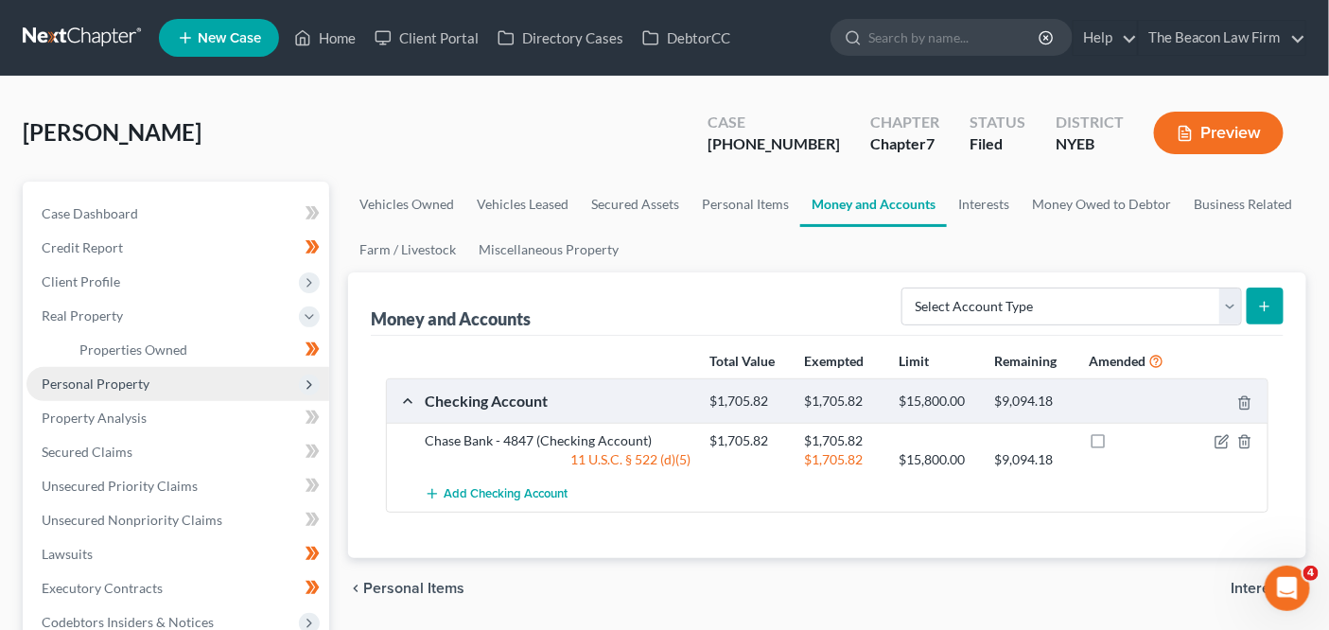
click at [168, 367] on span "Personal Property" at bounding box center [177, 384] width 303 height 34
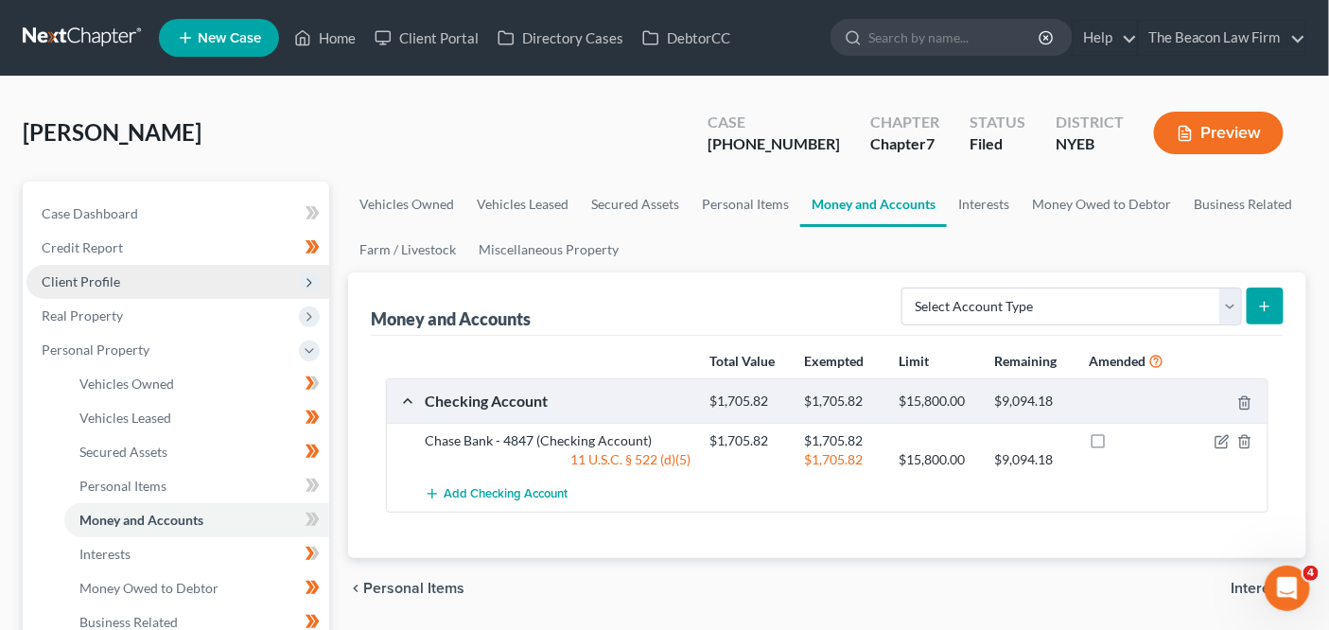
click at [196, 286] on span "Client Profile" at bounding box center [177, 282] width 303 height 34
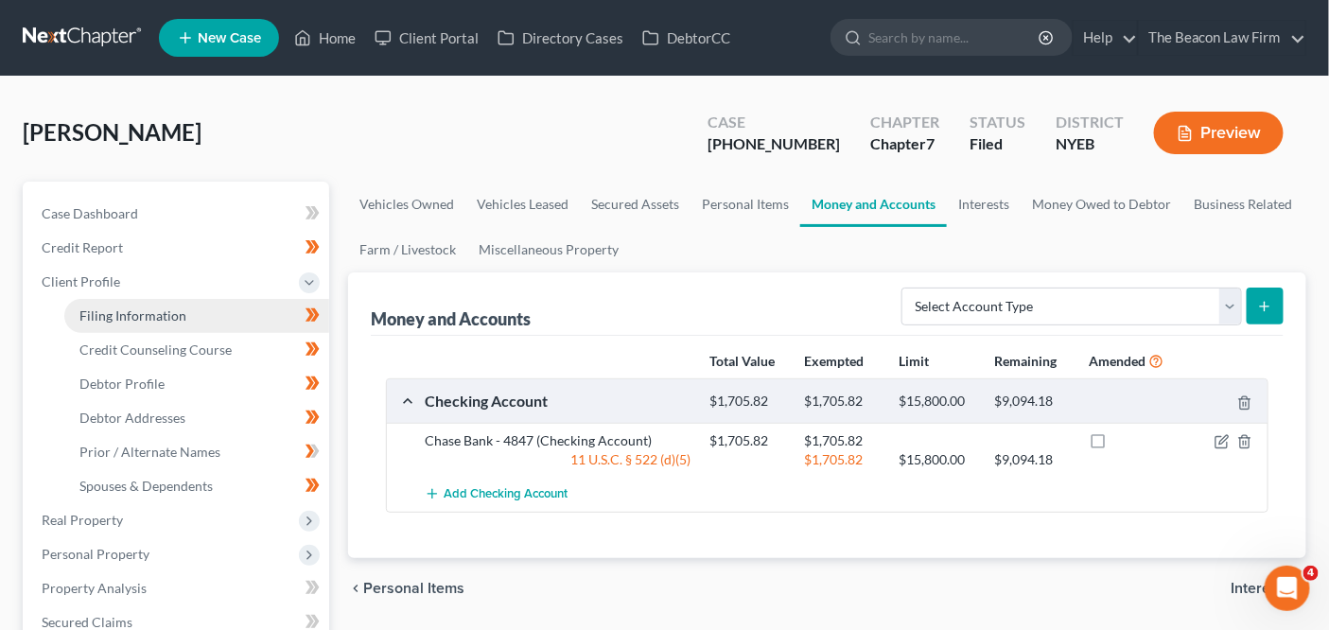
click at [185, 323] on link "Filing Information" at bounding box center [196, 316] width 265 height 34
select select "1"
select select "0"
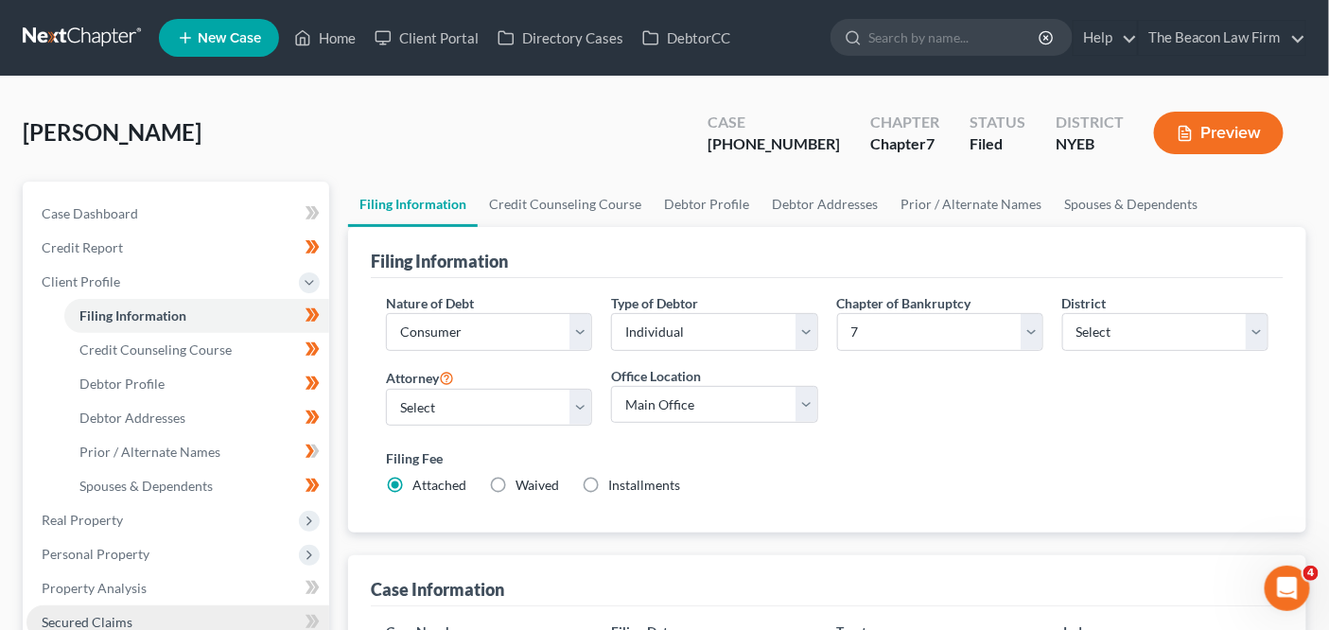
click at [183, 608] on link "Secured Claims" at bounding box center [177, 622] width 303 height 34
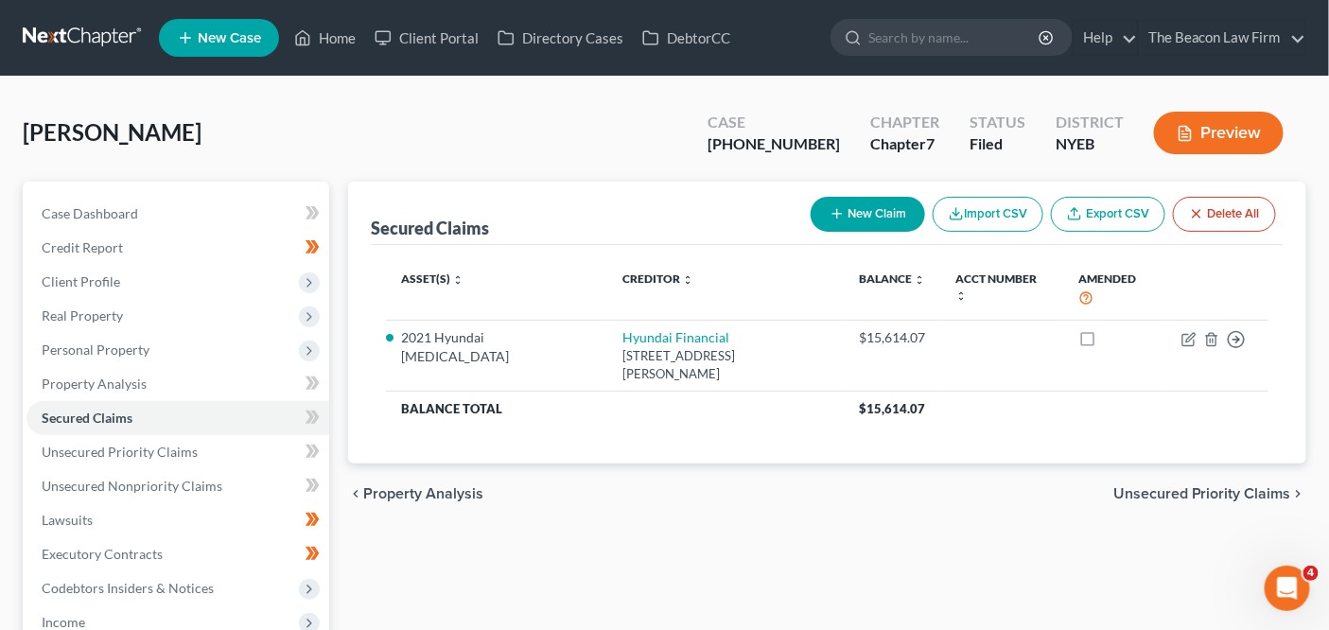
click at [23, 39] on link at bounding box center [83, 38] width 121 height 34
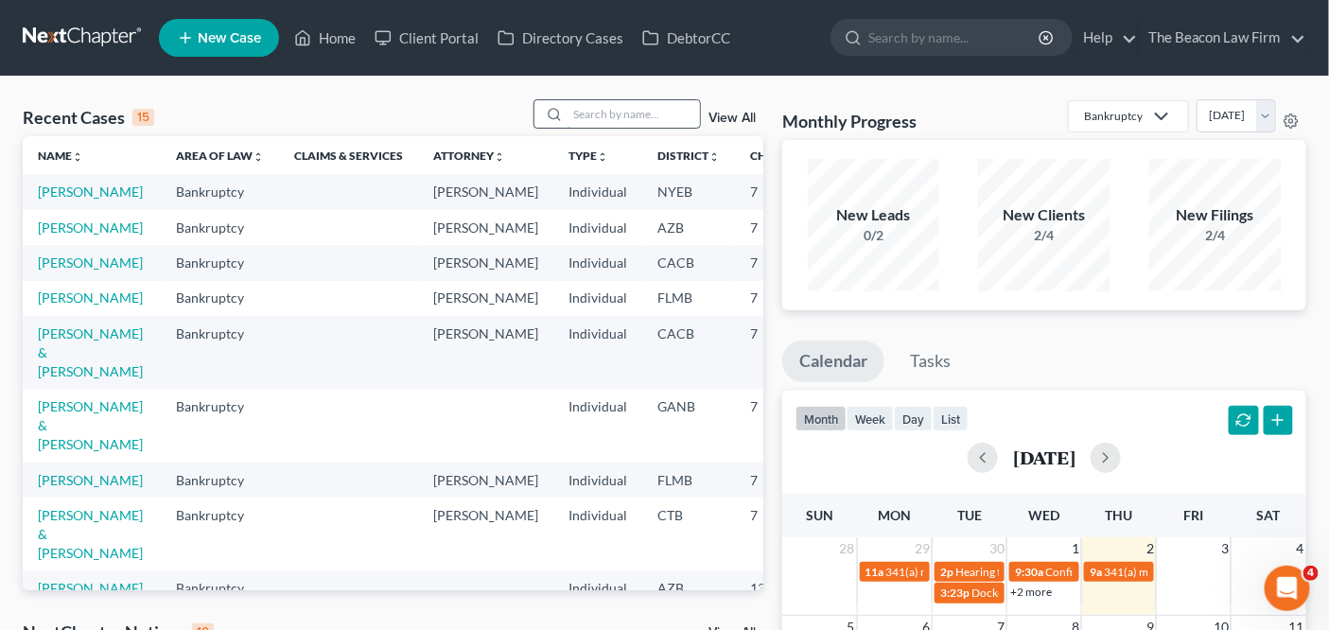
click at [638, 114] on input "search" at bounding box center [633, 113] width 132 height 27
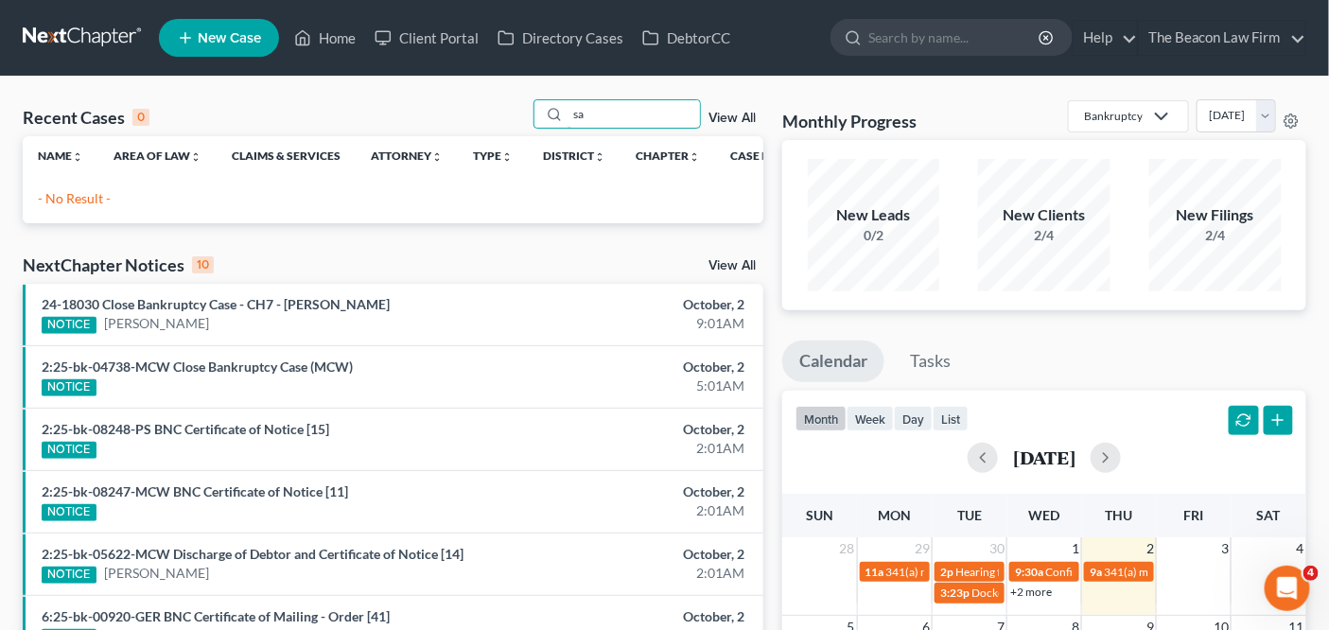
type input "s"
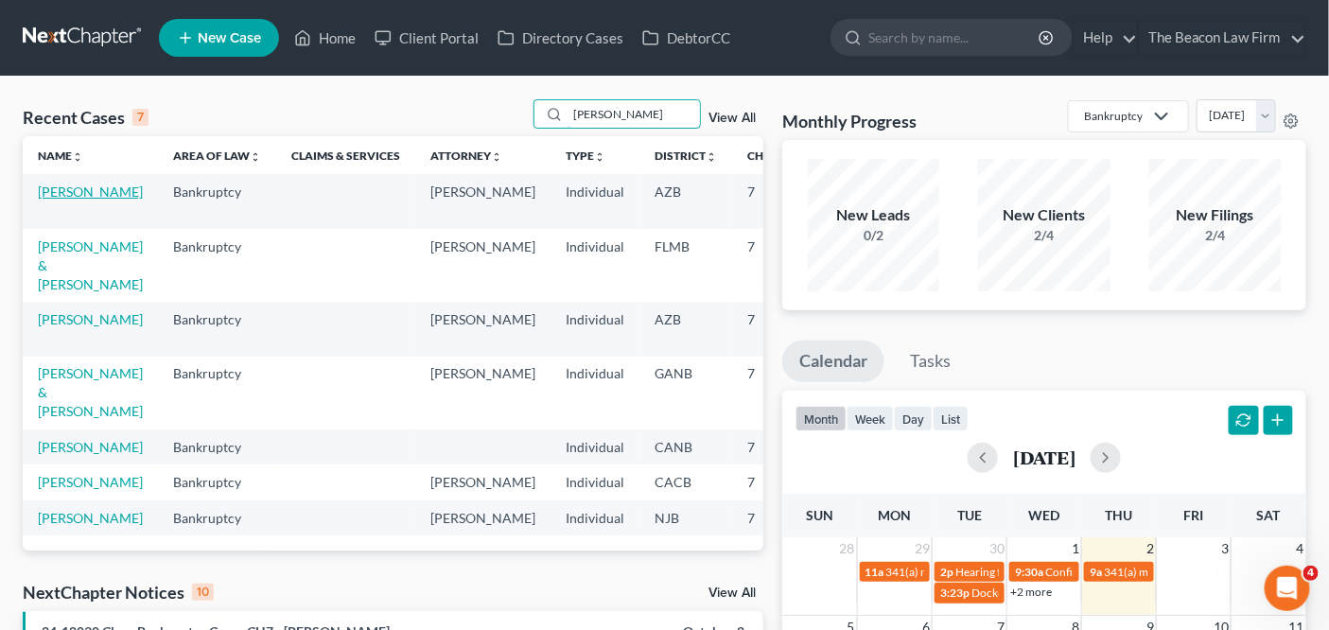
type input "[PERSON_NAME]"
click at [68, 200] on link "[PERSON_NAME]" at bounding box center [90, 191] width 105 height 16
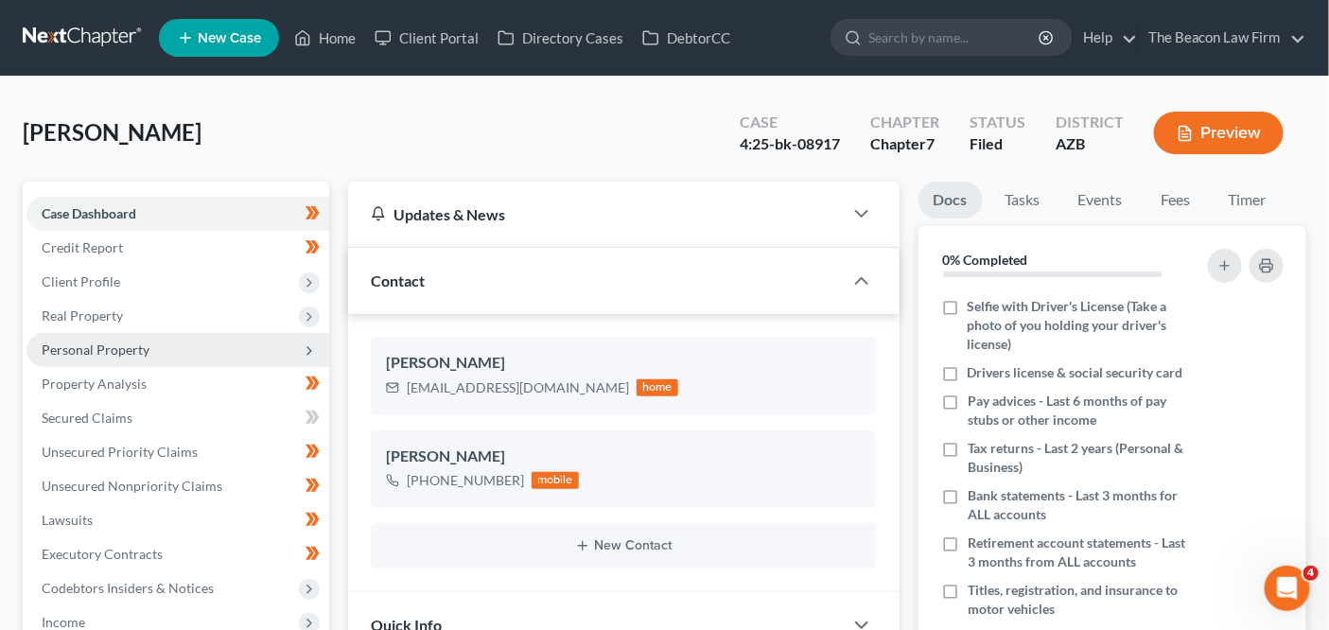
click at [136, 357] on span "Personal Property" at bounding box center [177, 350] width 303 height 34
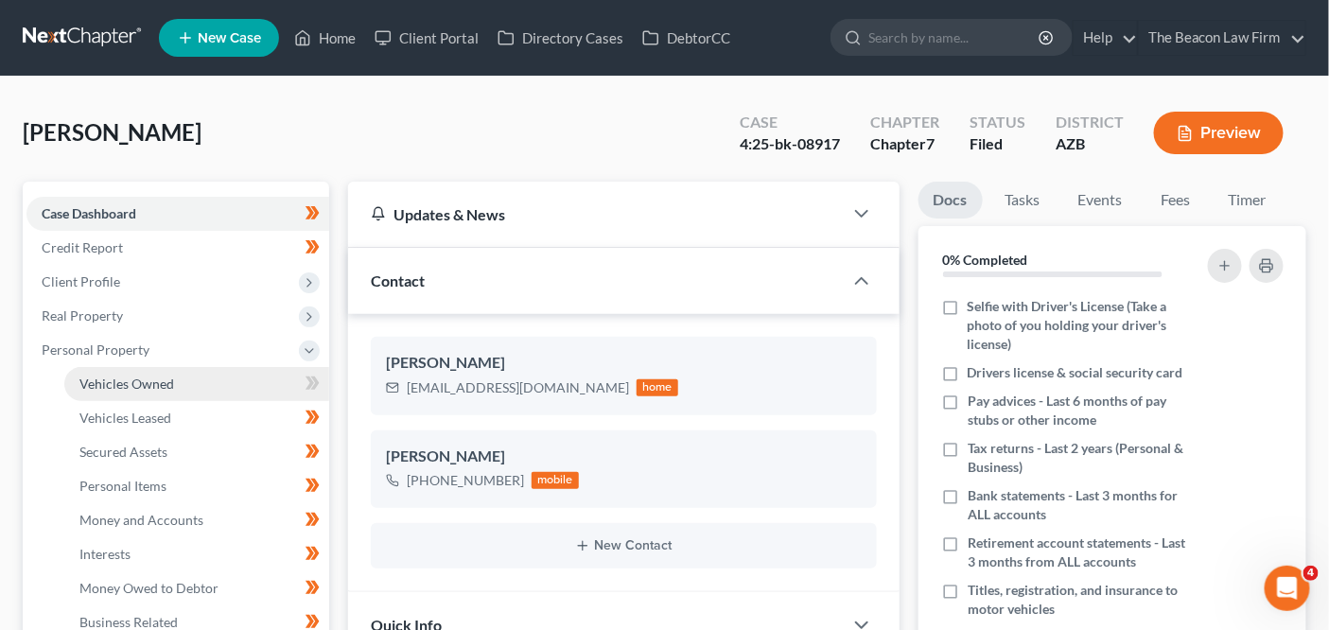
click at [133, 381] on span "Vehicles Owned" at bounding box center [126, 383] width 95 height 16
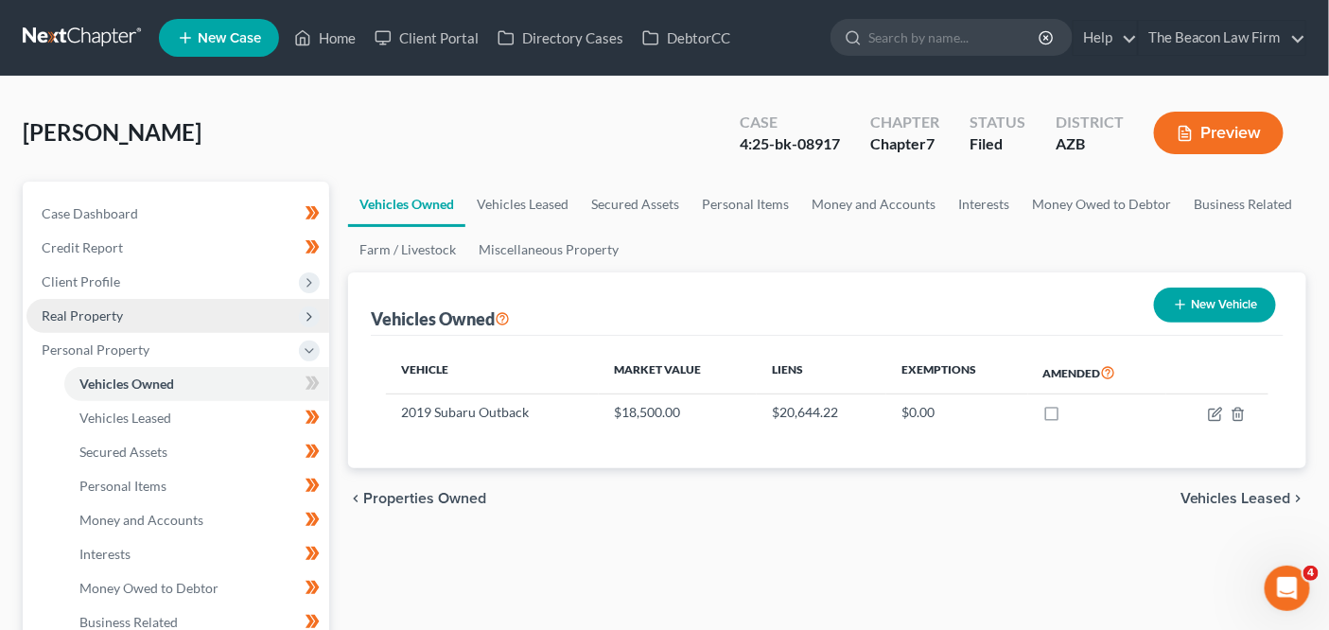
click at [148, 318] on span "Real Property" at bounding box center [177, 316] width 303 height 34
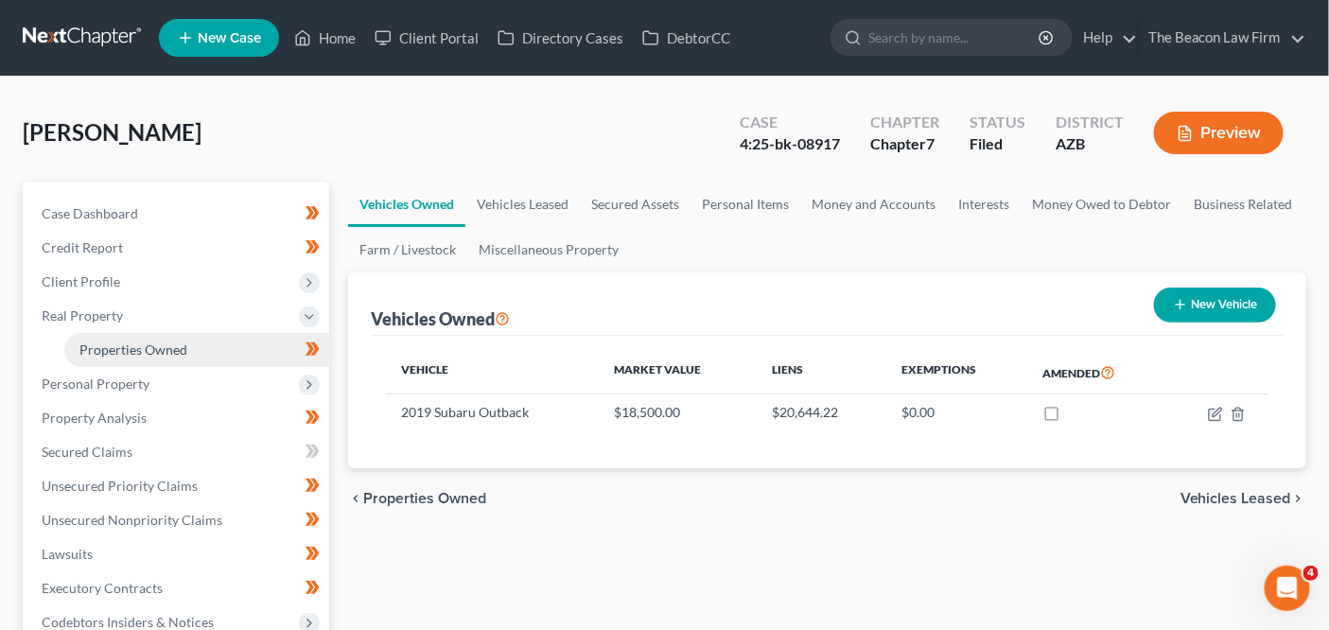
click at [144, 335] on link "Properties Owned" at bounding box center [196, 350] width 265 height 34
